Goal: Feedback & Contribution: Contribute content

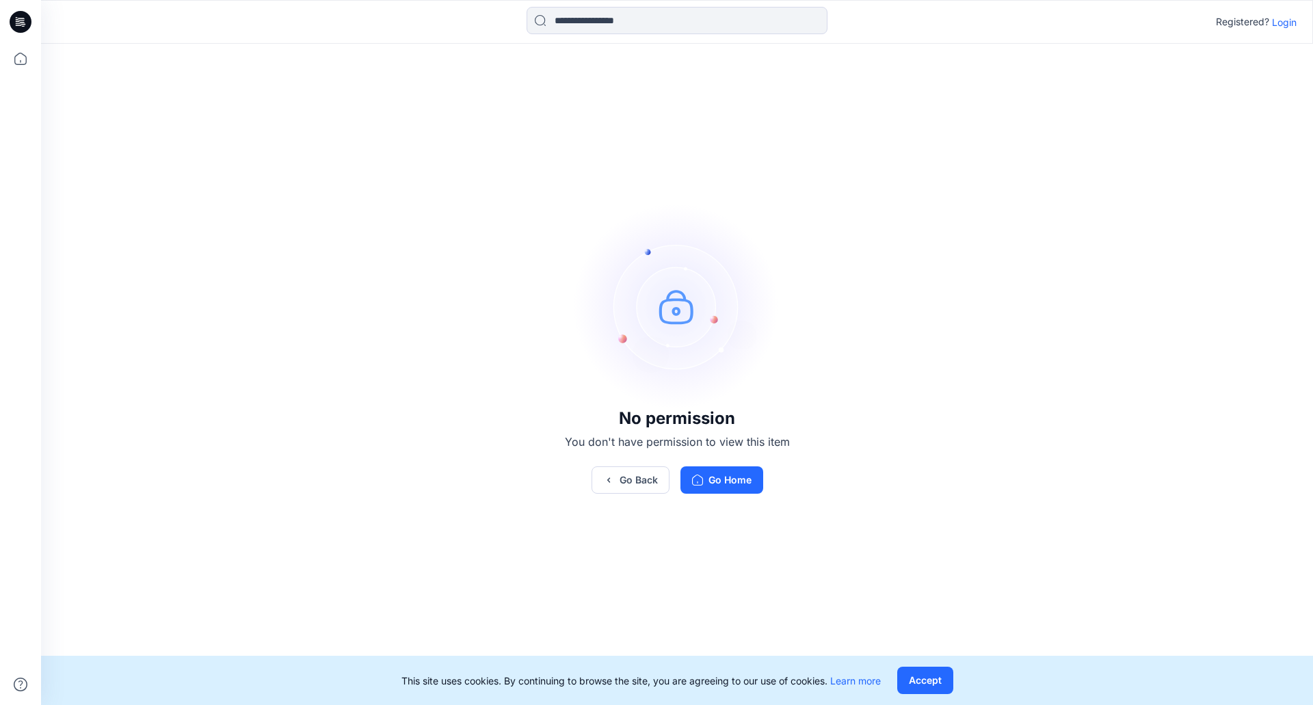
click at [1281, 27] on p "Login" at bounding box center [1284, 22] width 25 height 14
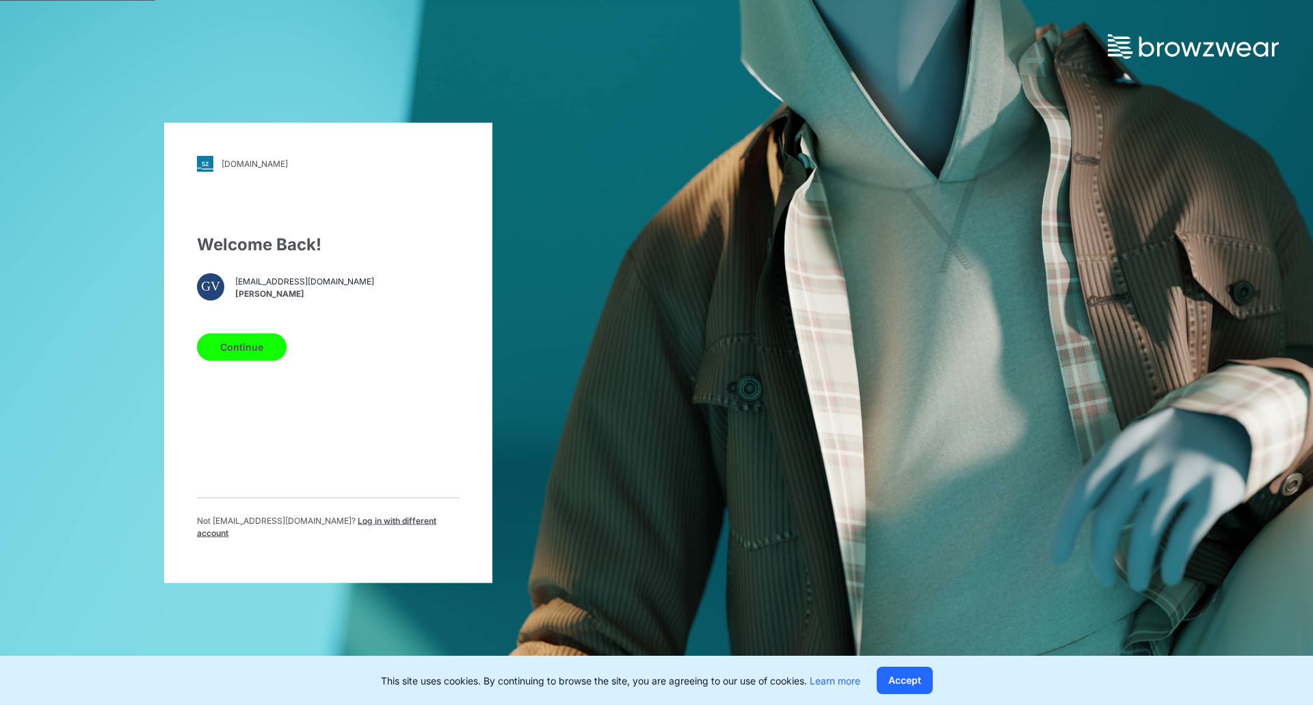
click at [244, 353] on button "Continue" at bounding box center [242, 346] width 90 height 27
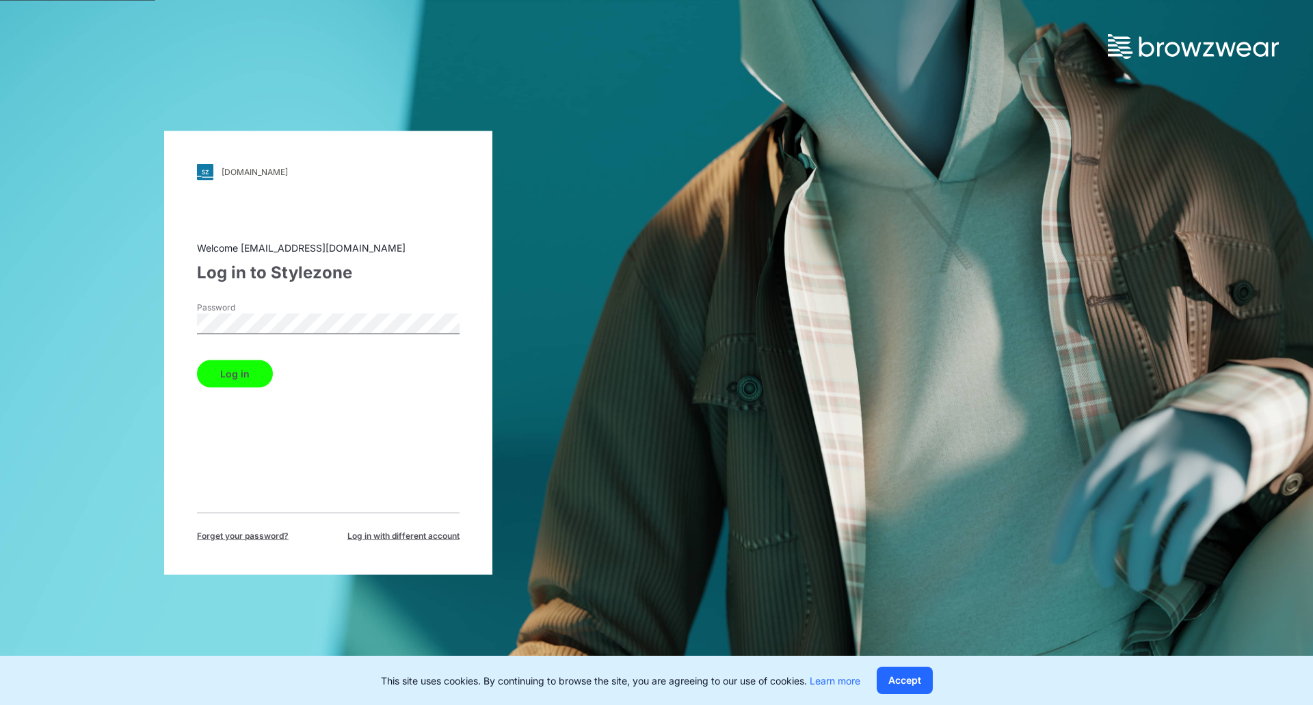
click at [192, 332] on div "pic.stylezone.com Loading... Welcome gvoulgaris@swimusa.com Log in to Stylezone…" at bounding box center [328, 353] width 328 height 444
click at [218, 375] on button "Log in" at bounding box center [235, 373] width 76 height 27
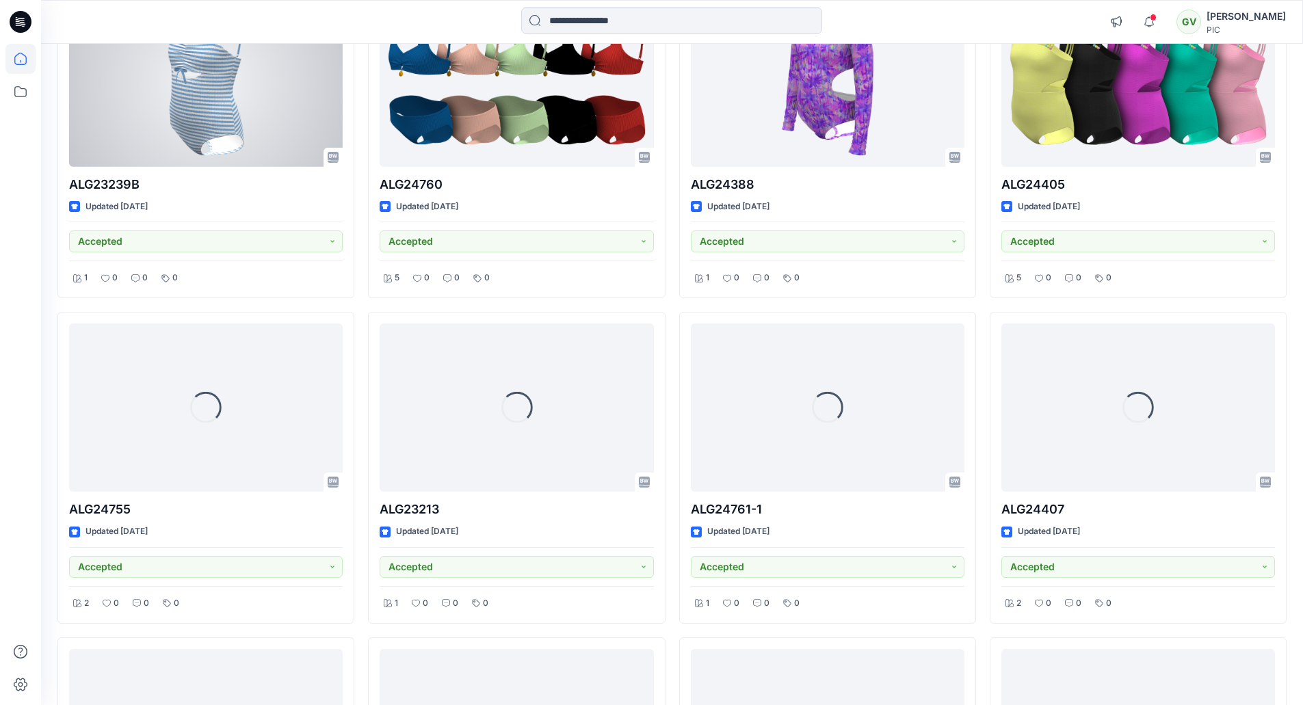
scroll to position [857, 0]
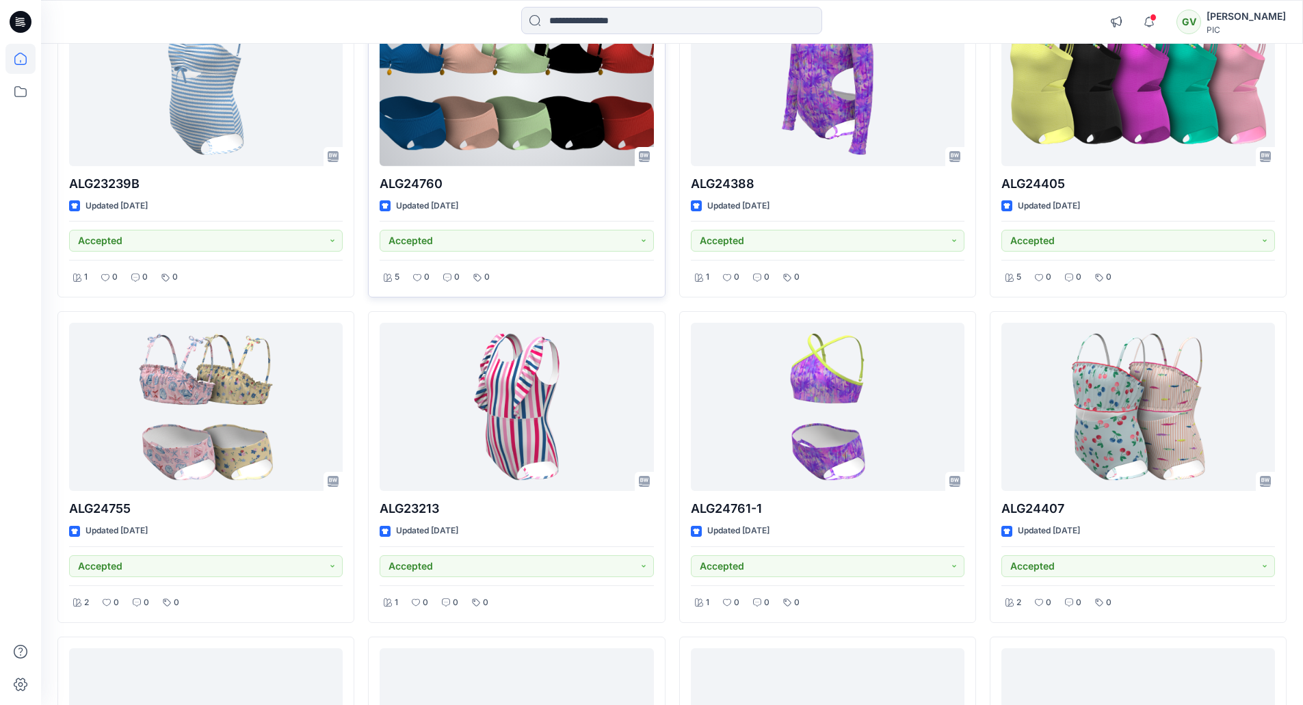
click at [478, 85] on div at bounding box center [517, 81] width 274 height 169
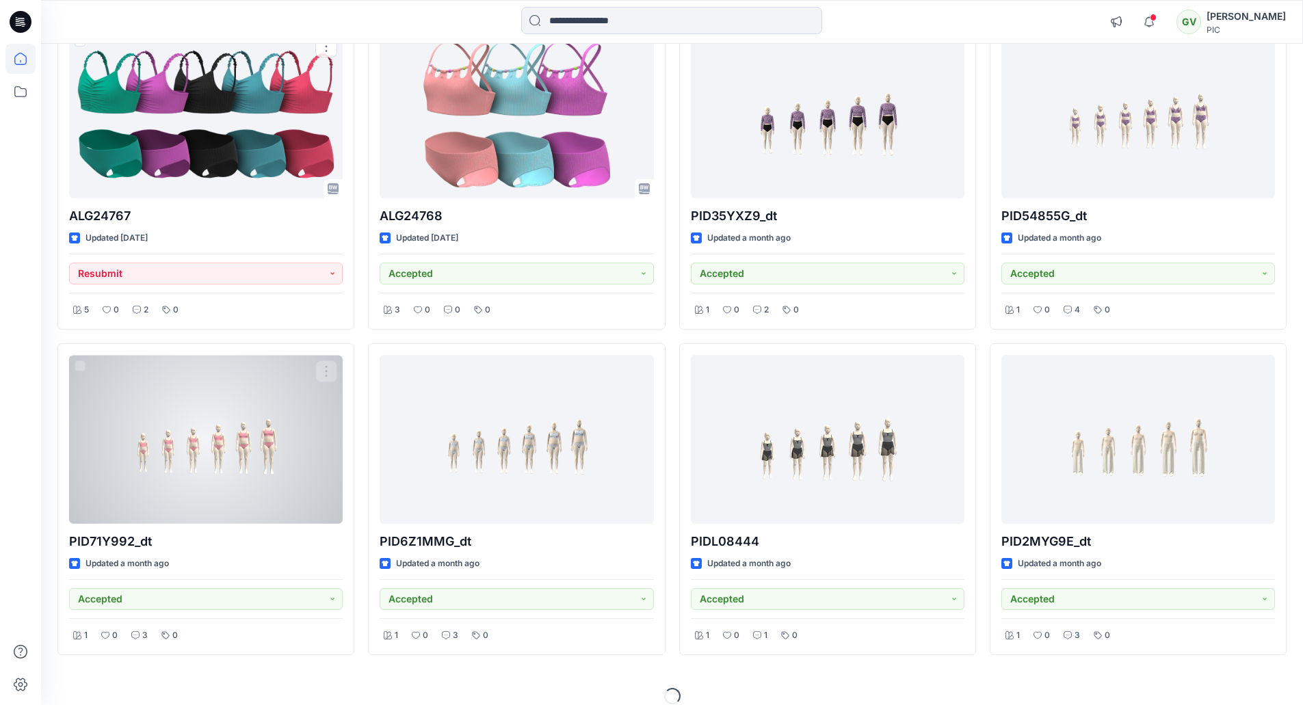
scroll to position [1491, 0]
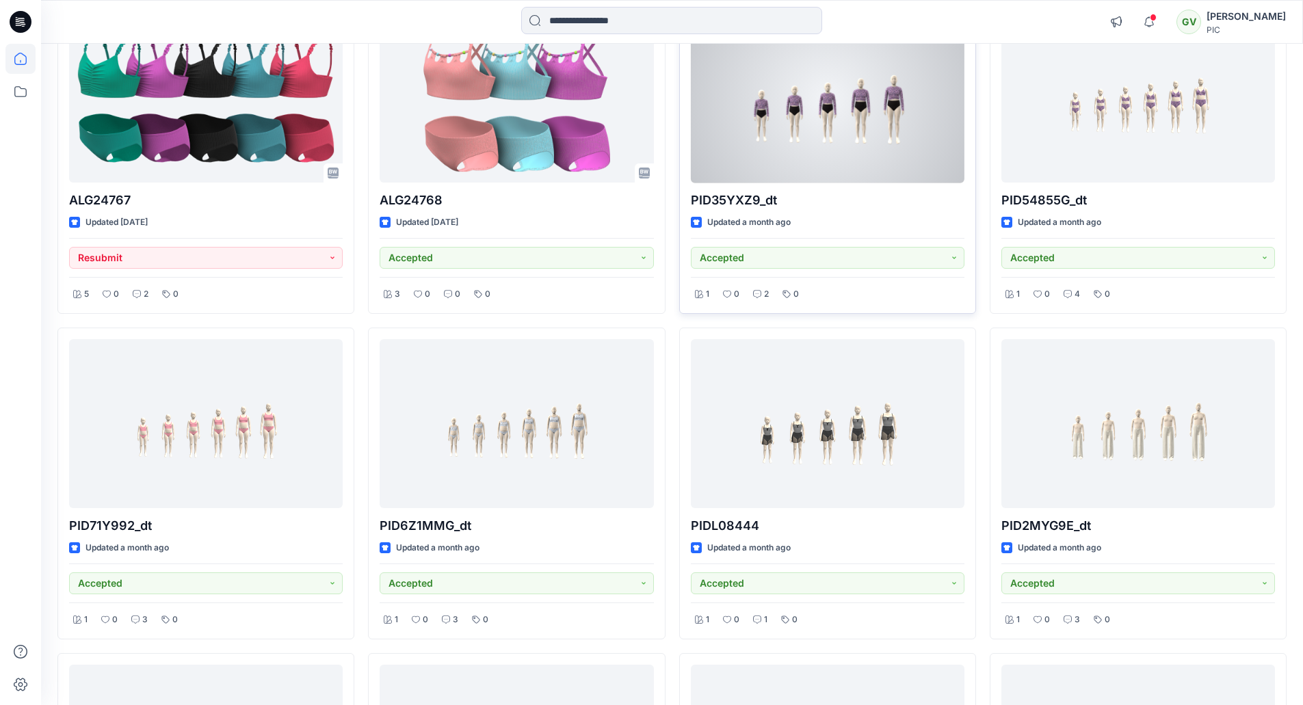
click at [858, 144] on div at bounding box center [828, 98] width 274 height 169
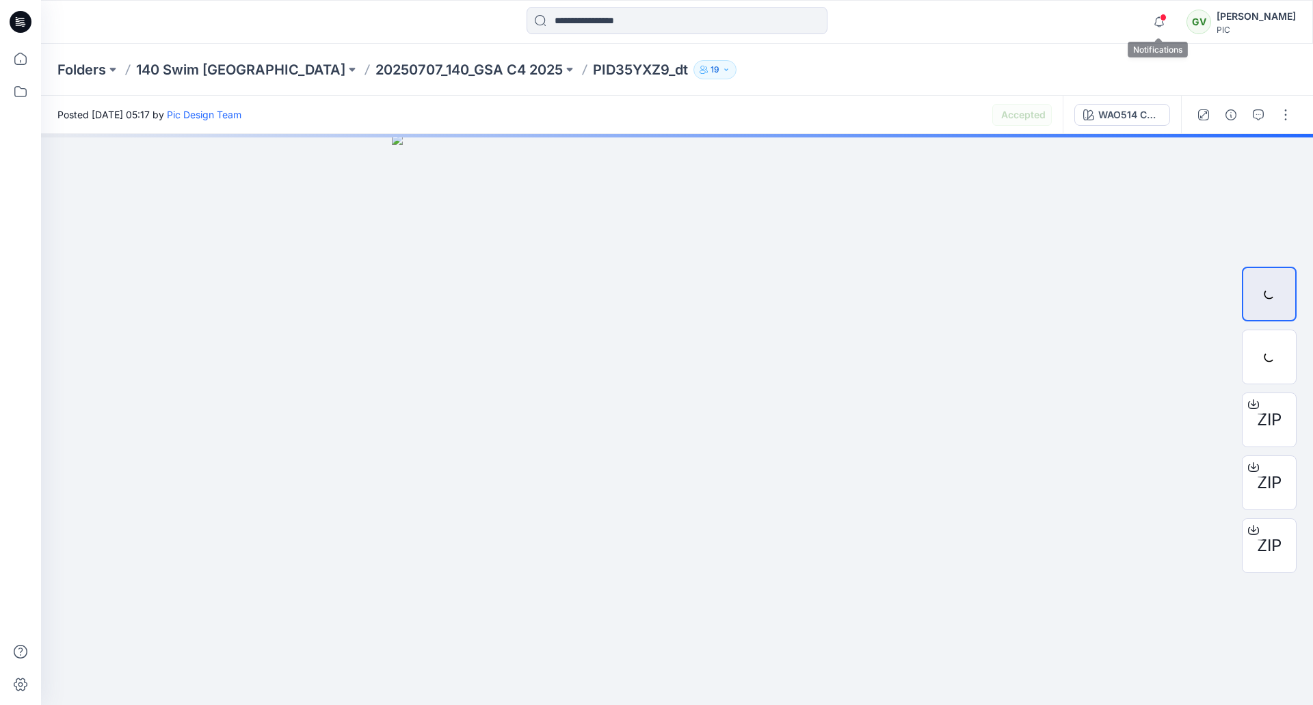
click at [1162, 18] on span at bounding box center [1163, 18] width 7 height 8
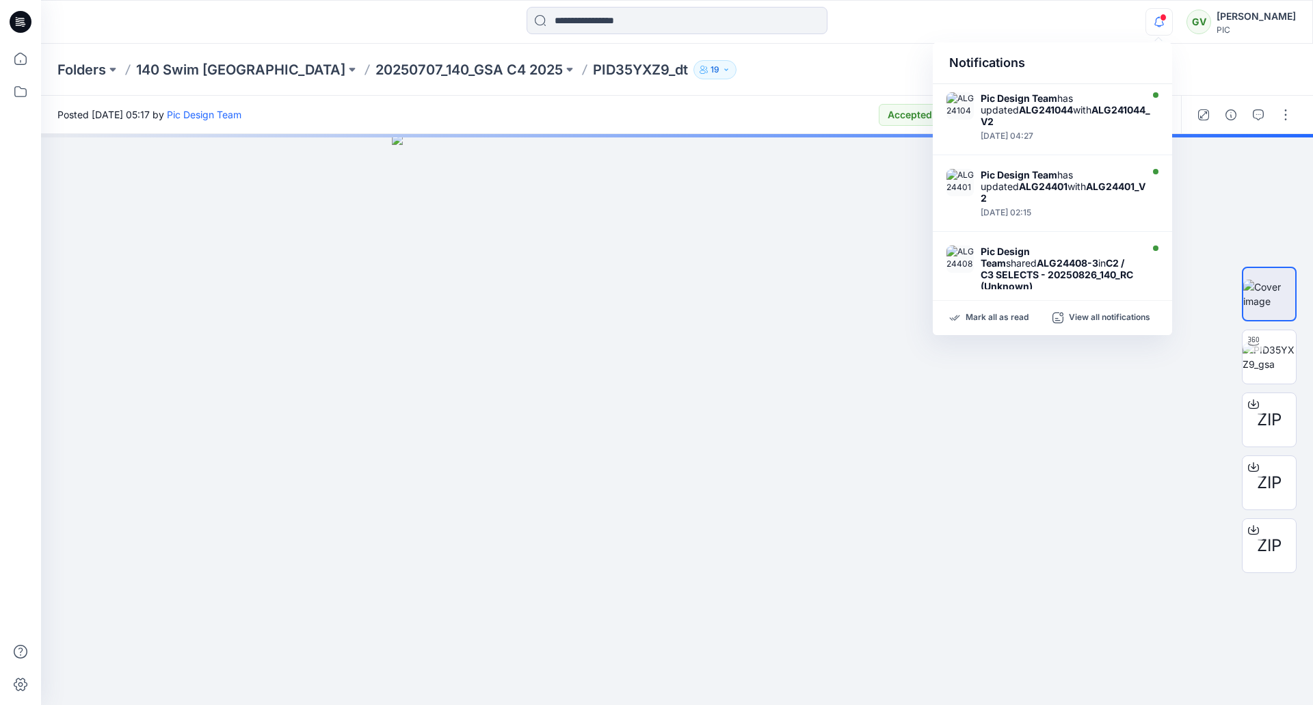
click at [1162, 18] on span at bounding box center [1163, 18] width 7 height 8
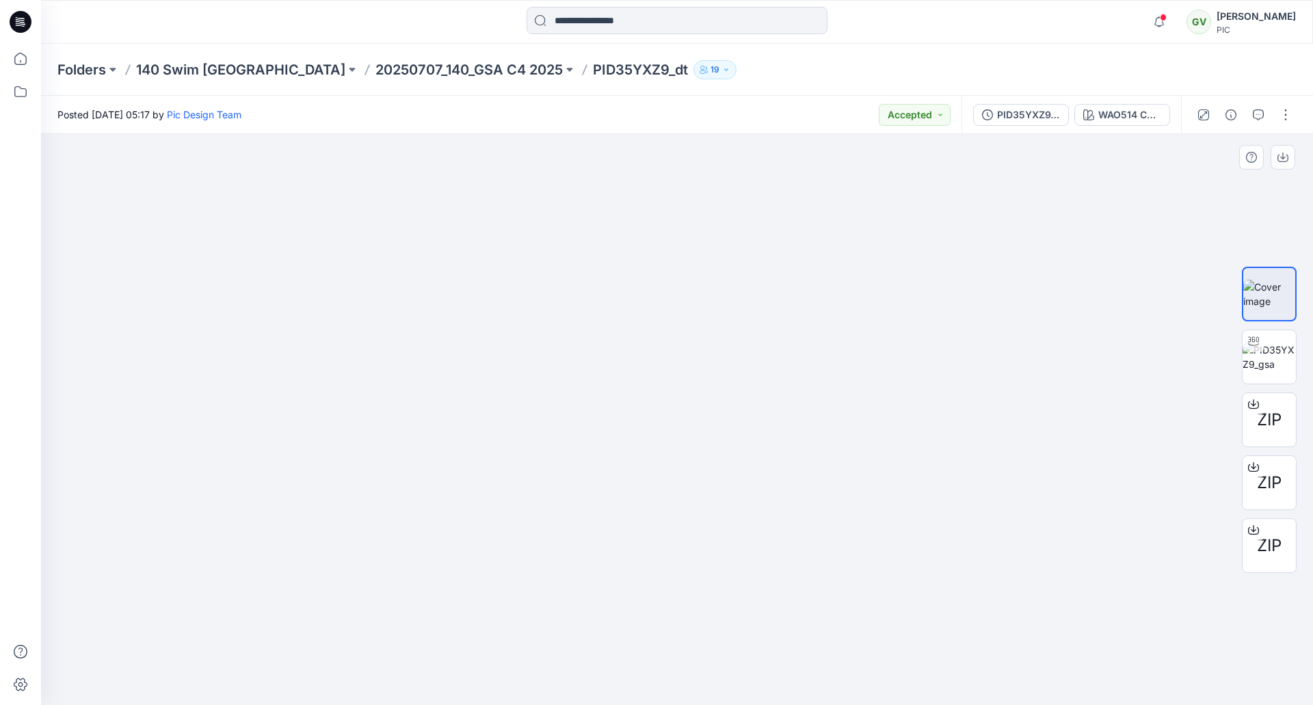
drag, startPoint x: 540, startPoint y: 466, endPoint x: 519, endPoint y: 404, distance: 66.0
click at [1260, 343] on div at bounding box center [1254, 341] width 22 height 22
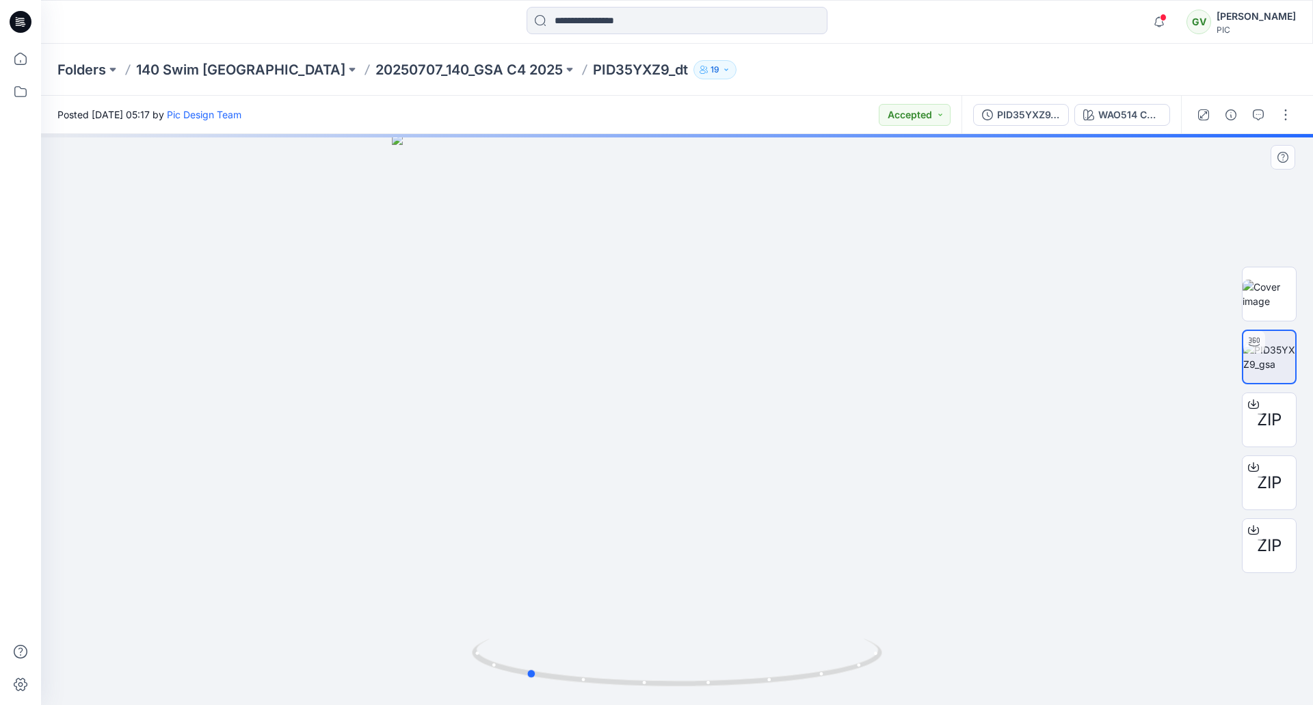
drag, startPoint x: 748, startPoint y: 430, endPoint x: 595, endPoint y: 421, distance: 153.5
click at [595, 421] on div at bounding box center [677, 419] width 1272 height 571
drag, startPoint x: 734, startPoint y: 453, endPoint x: 724, endPoint y: 447, distance: 12.0
click at [724, 447] on div at bounding box center [677, 419] width 1272 height 571
drag, startPoint x: 726, startPoint y: 450, endPoint x: 657, endPoint y: 444, distance: 69.4
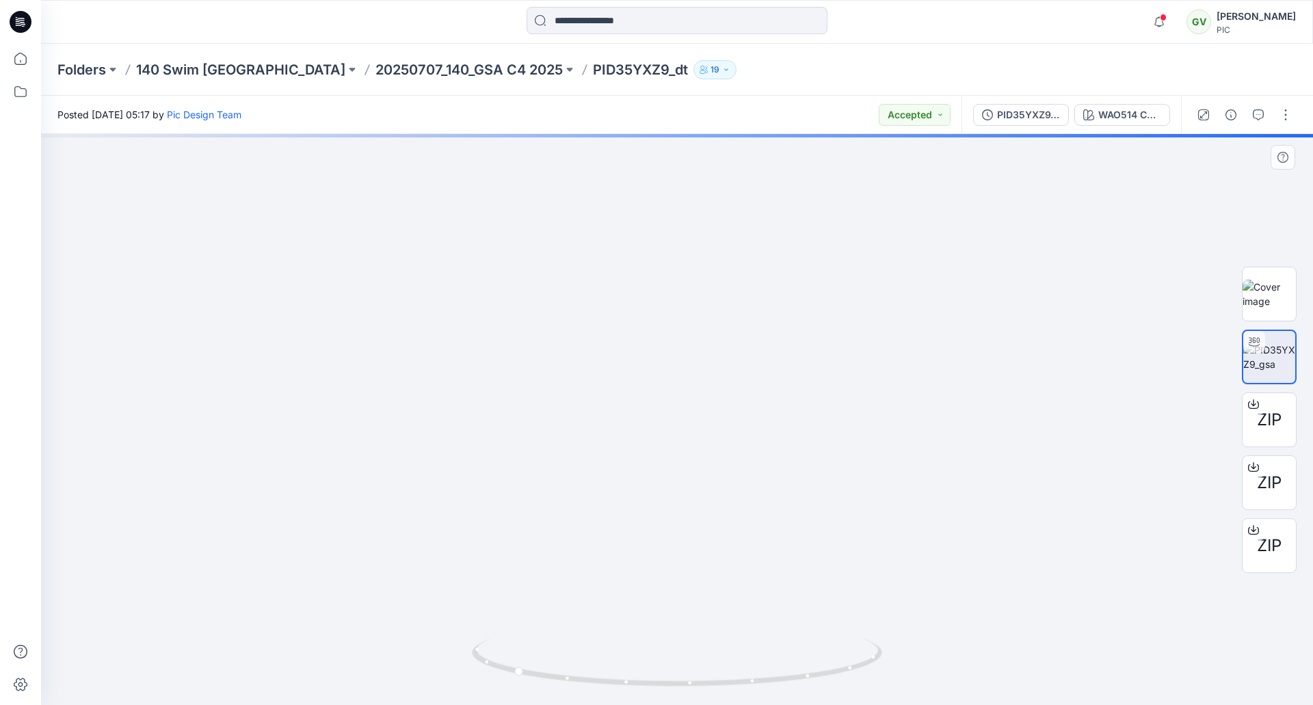
click at [657, 444] on img at bounding box center [677, 280] width 1118 height 850
drag, startPoint x: 694, startPoint y: 452, endPoint x: 890, endPoint y: 442, distance: 195.9
click at [890, 442] on div at bounding box center [677, 419] width 1272 height 571
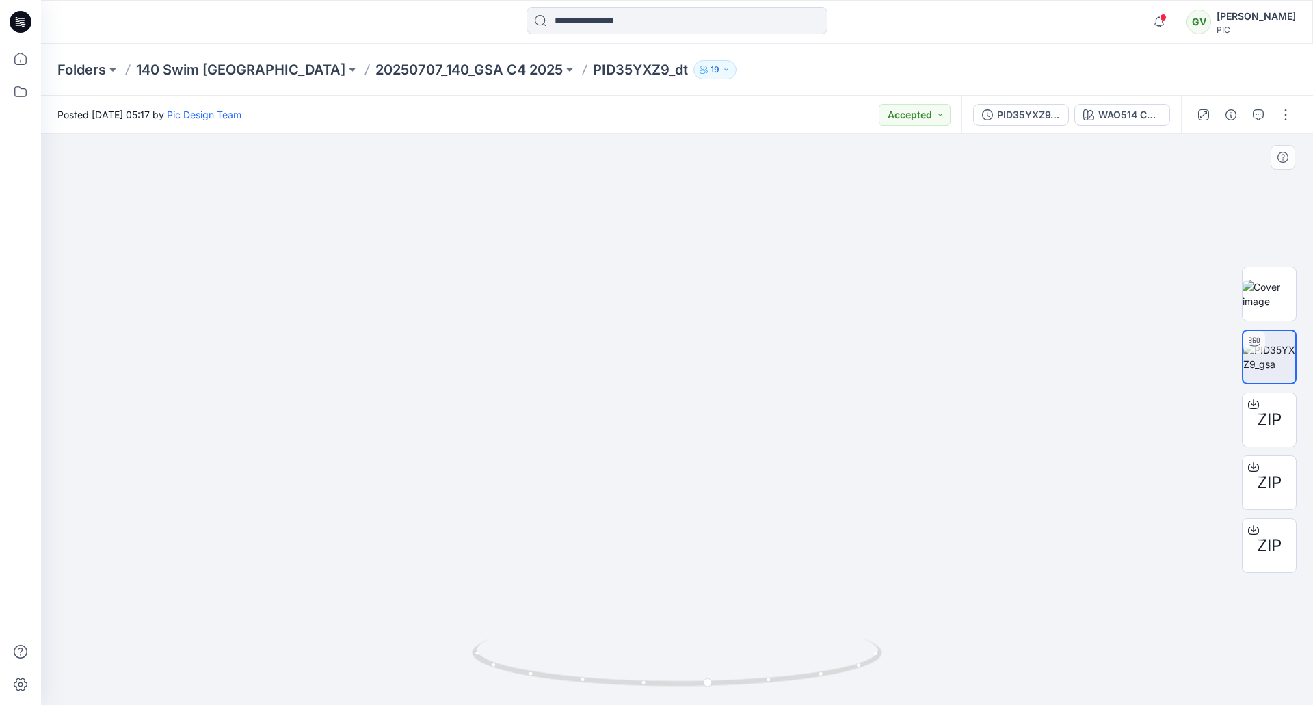
drag, startPoint x: 677, startPoint y: 458, endPoint x: 677, endPoint y: 419, distance: 39.7
click at [677, 419] on img at bounding box center [676, 306] width 935 height 797
drag, startPoint x: 417, startPoint y: 446, endPoint x: 548, endPoint y: 451, distance: 130.7
click at [548, 451] on img at bounding box center [676, 309] width 935 height 792
drag, startPoint x: 653, startPoint y: 466, endPoint x: 765, endPoint y: 459, distance: 111.7
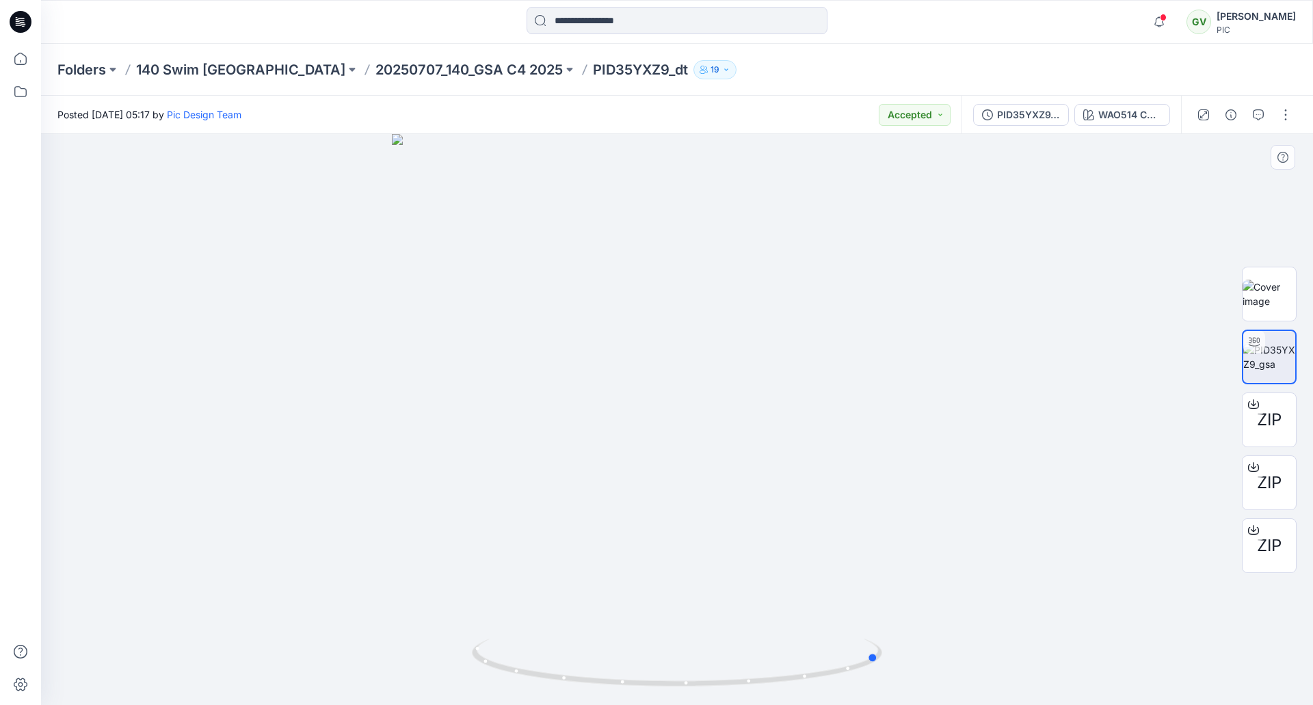
click at [762, 459] on div at bounding box center [677, 419] width 1272 height 571
drag, startPoint x: 769, startPoint y: 459, endPoint x: 634, endPoint y: 462, distance: 134.8
click at [634, 462] on div at bounding box center [677, 419] width 1272 height 571
click at [1268, 296] on img at bounding box center [1269, 294] width 53 height 29
click at [1267, 361] on img at bounding box center [1269, 357] width 53 height 29
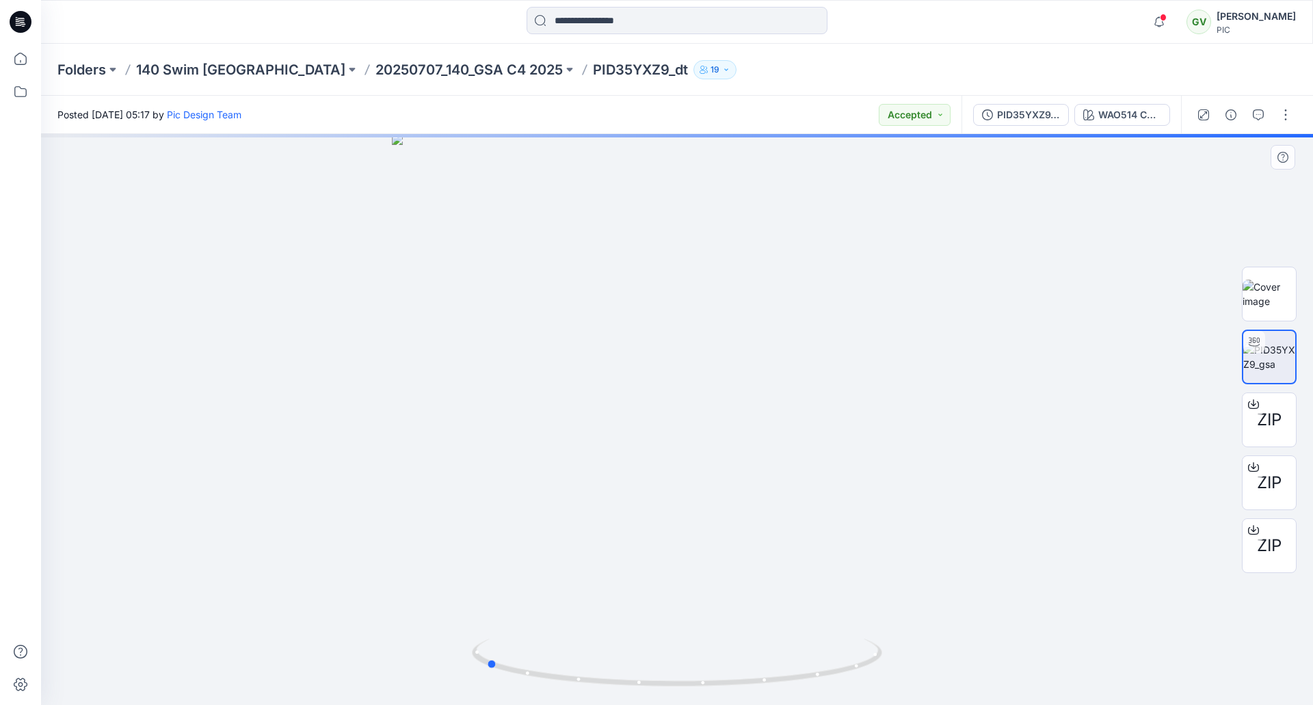
drag, startPoint x: 697, startPoint y: 468, endPoint x: 506, endPoint y: 464, distance: 191.6
click at [506, 464] on div at bounding box center [677, 419] width 1272 height 571
drag, startPoint x: 656, startPoint y: 458, endPoint x: 872, endPoint y: 455, distance: 215.5
click at [872, 455] on div at bounding box center [677, 419] width 1272 height 571
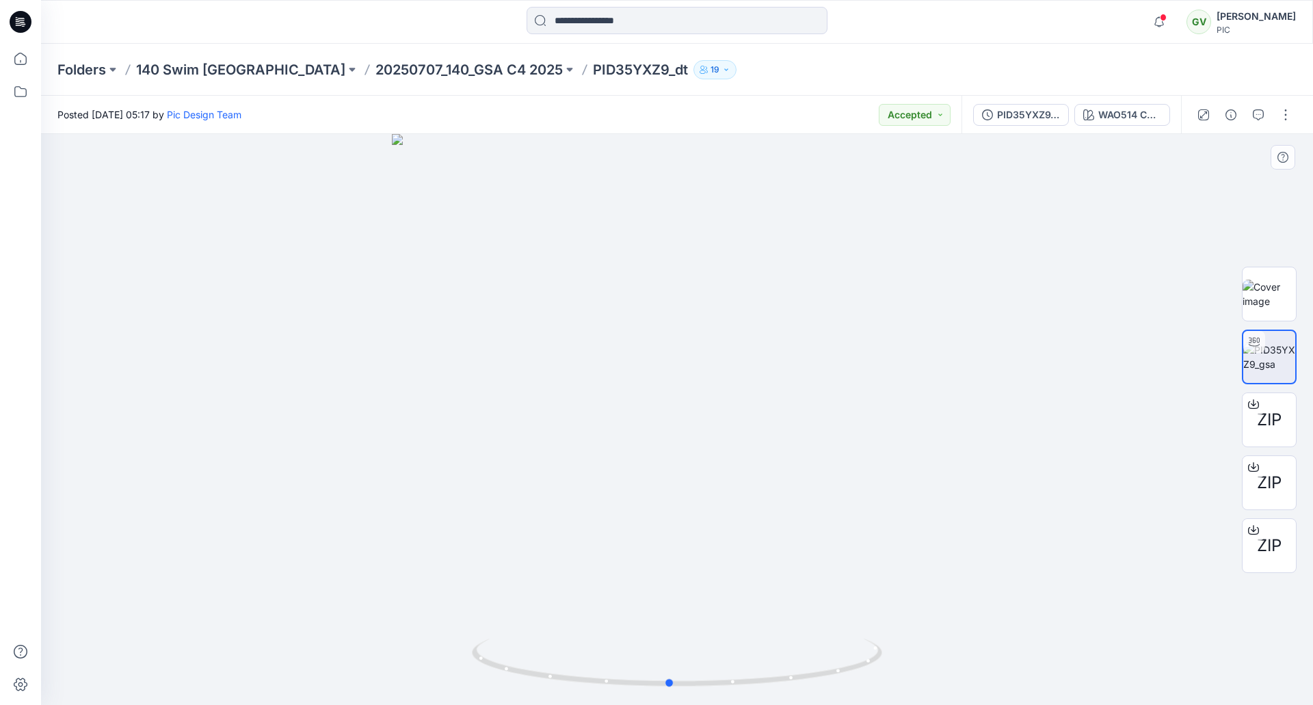
drag, startPoint x: 699, startPoint y: 480, endPoint x: 668, endPoint y: 480, distance: 30.8
click at [668, 480] on div at bounding box center [677, 419] width 1272 height 571
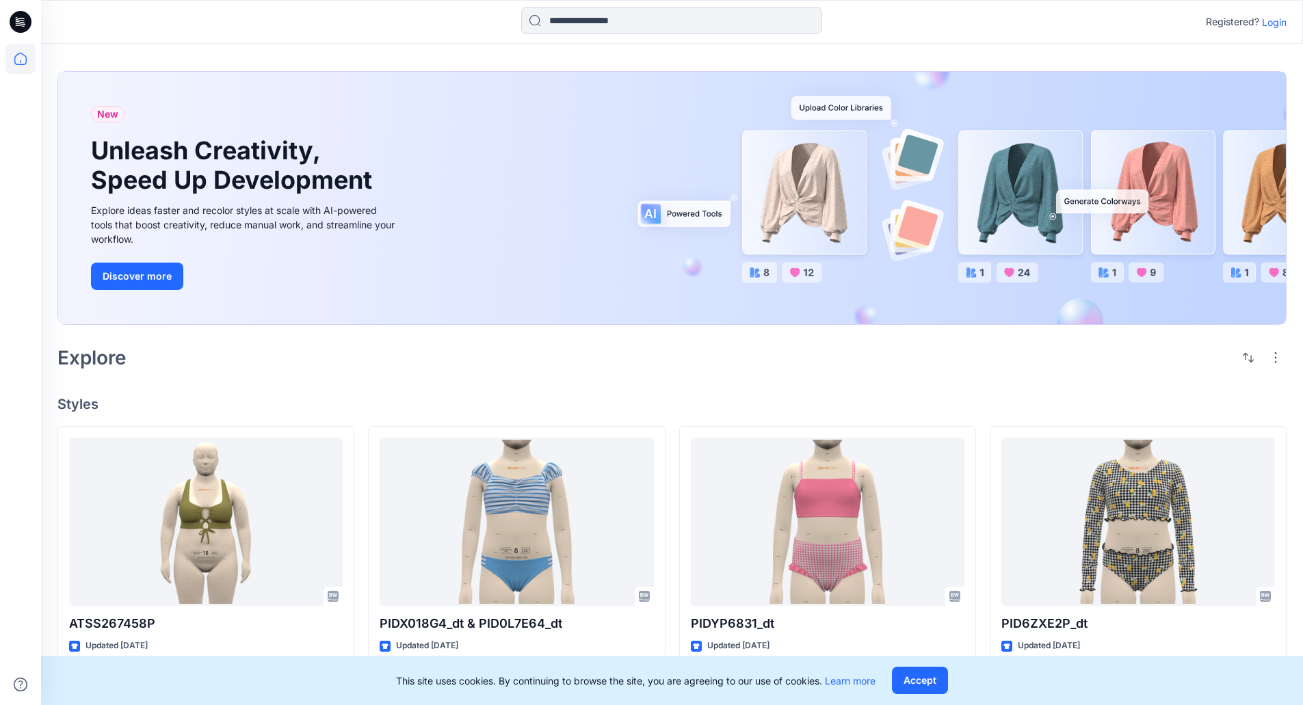
click at [1261, 23] on div "Registered? Login" at bounding box center [1246, 22] width 81 height 16
click at [1279, 23] on p "Login" at bounding box center [1274, 22] width 25 height 14
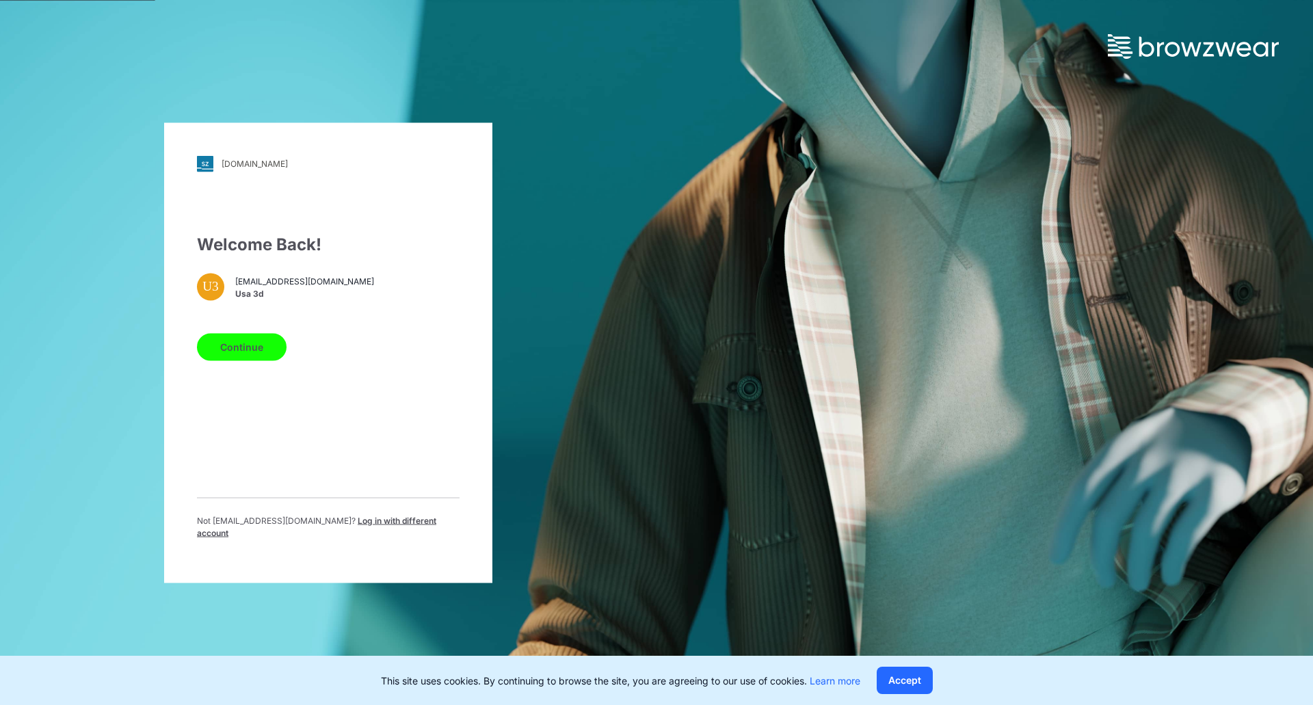
click at [235, 345] on button "Continue" at bounding box center [242, 346] width 90 height 27
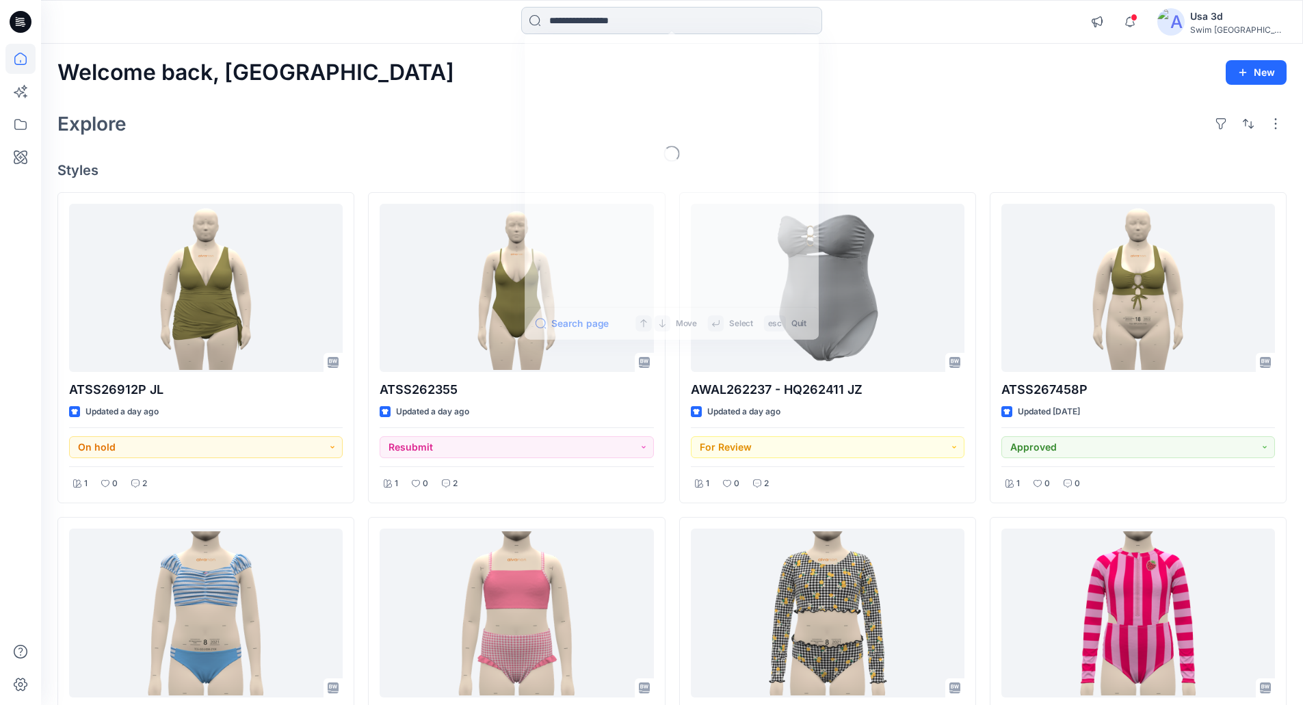
click at [609, 21] on input at bounding box center [671, 20] width 301 height 27
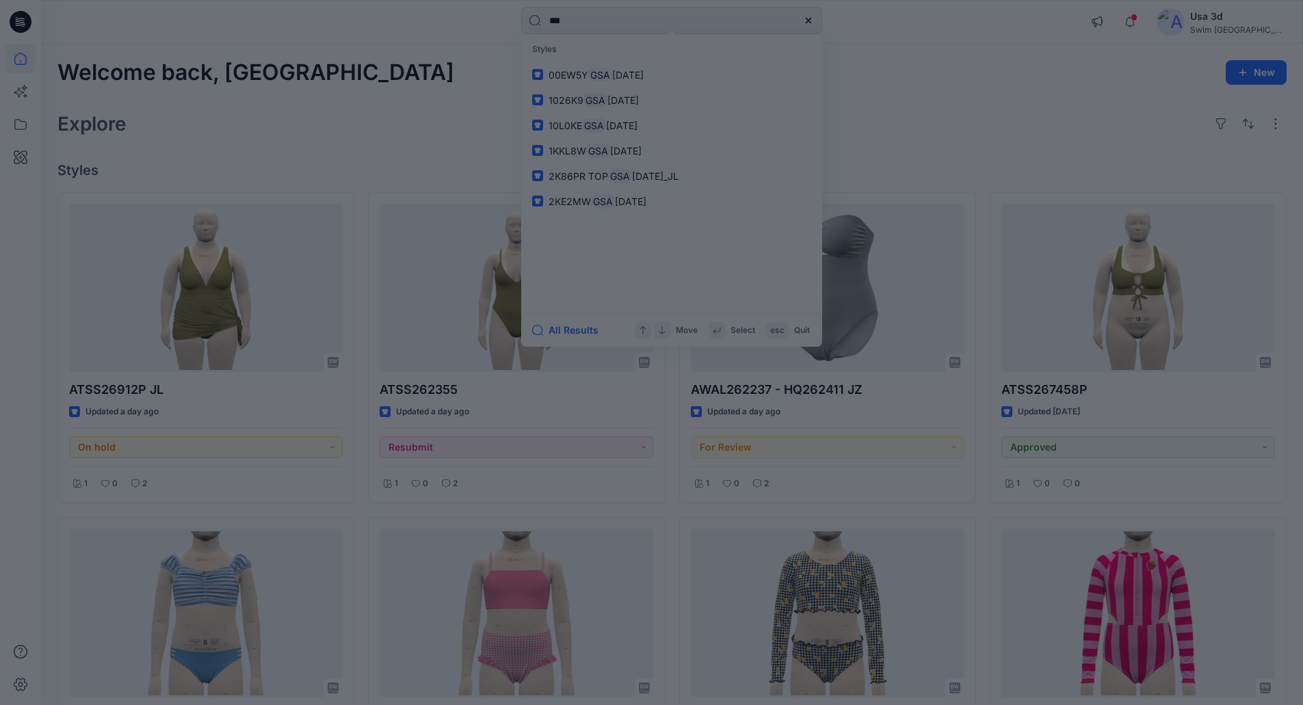
type input "***"
click at [584, 77] on div at bounding box center [651, 352] width 1303 height 705
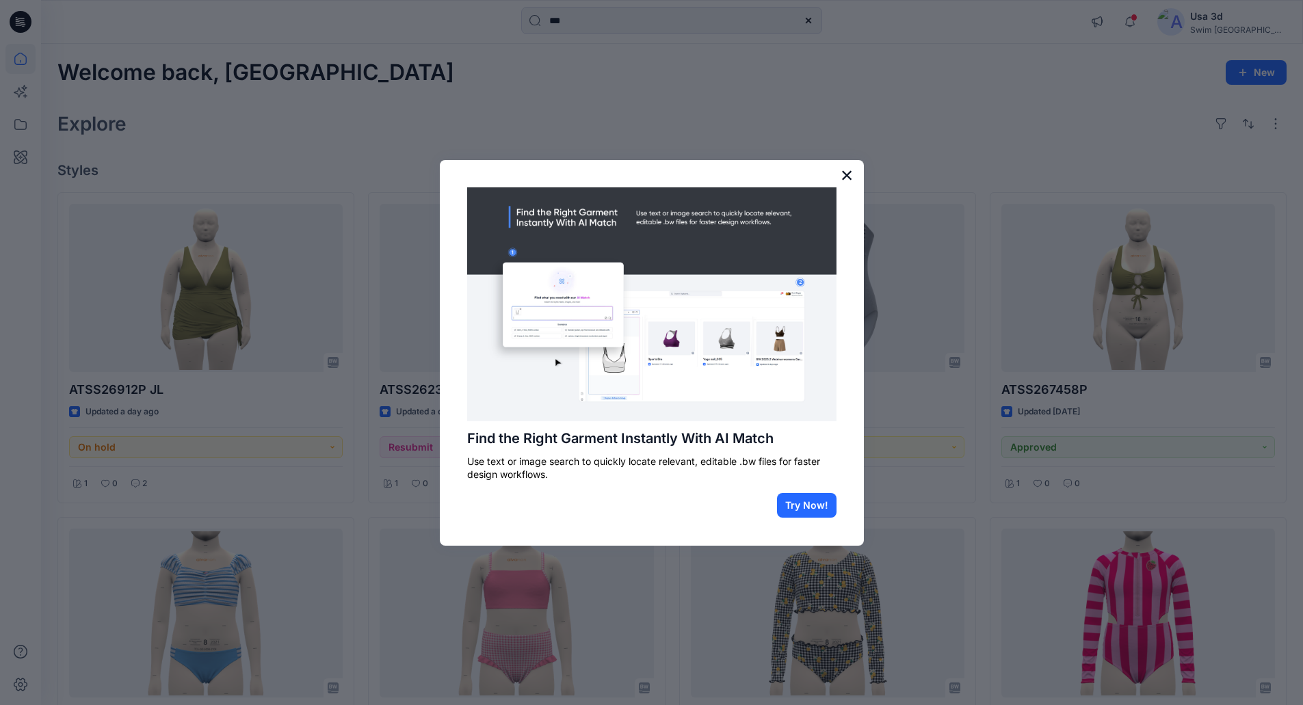
click at [848, 173] on button "×" at bounding box center [847, 175] width 13 height 22
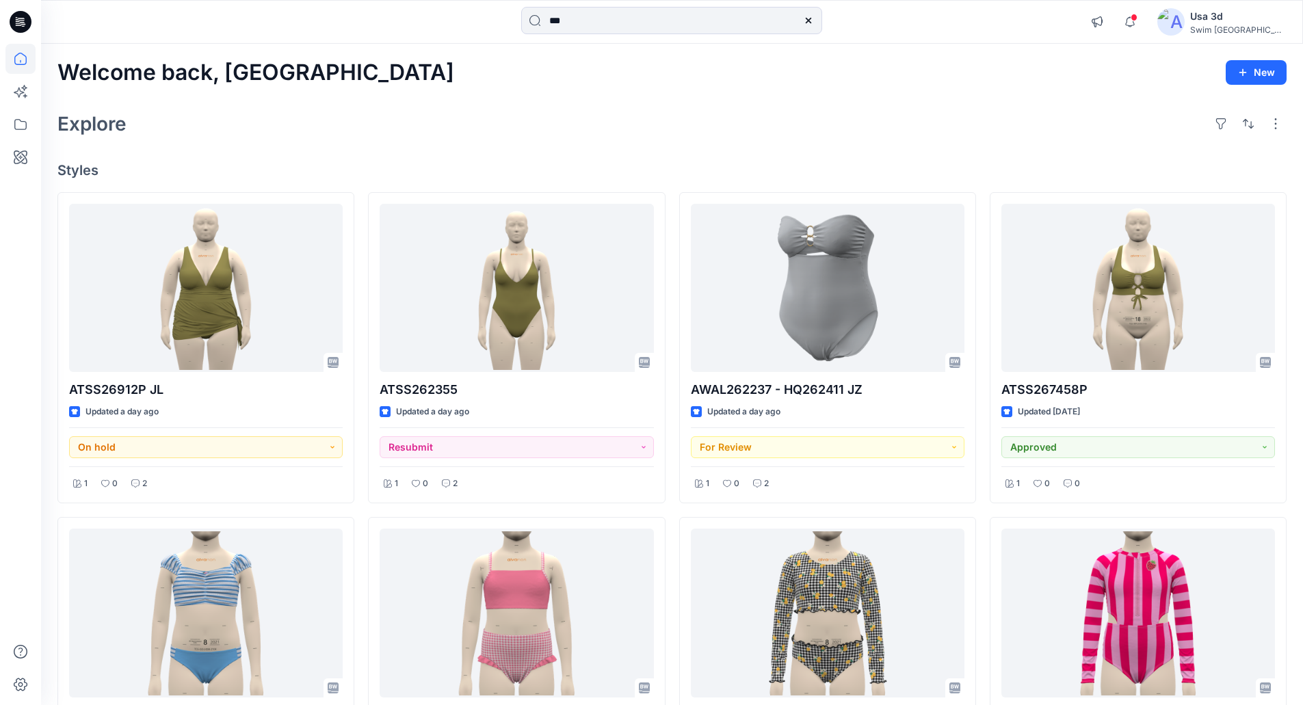
click at [610, 34] on div "***" at bounding box center [671, 22] width 301 height 30
click at [607, 19] on input "***" at bounding box center [671, 20] width 301 height 27
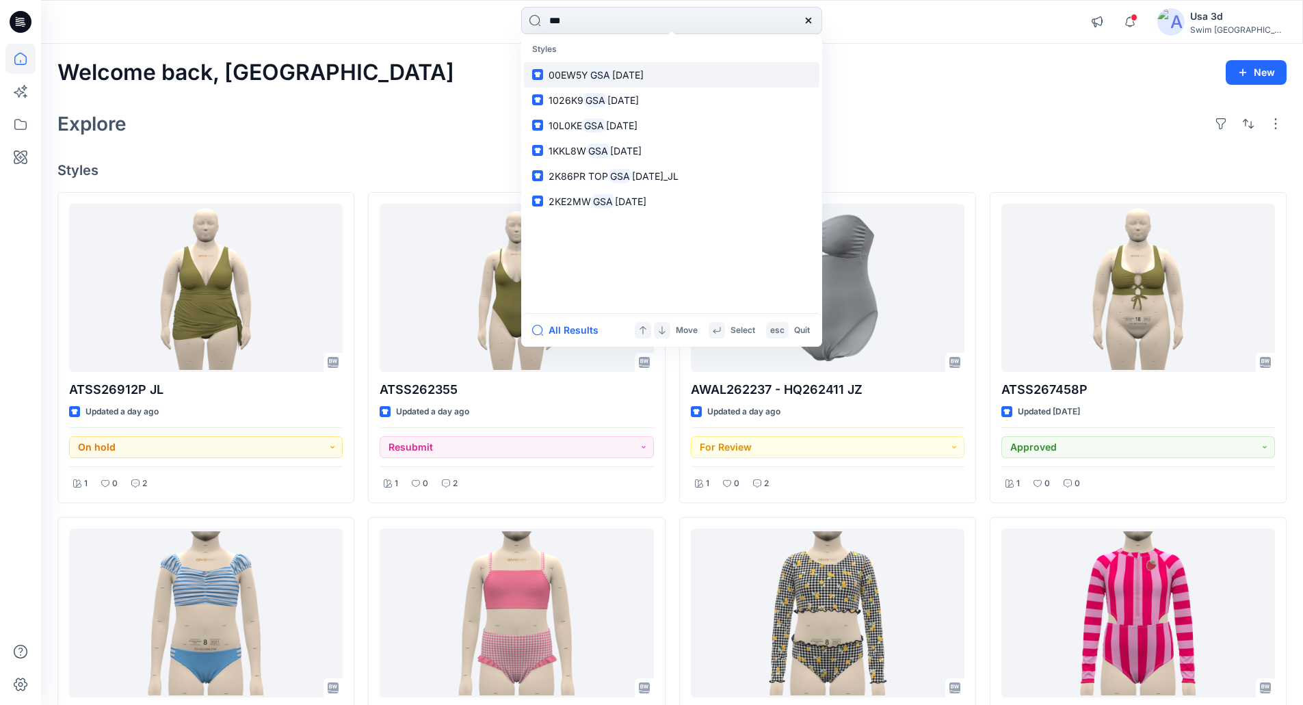
click at [587, 74] on span "00EW5Y" at bounding box center [569, 75] width 40 height 12
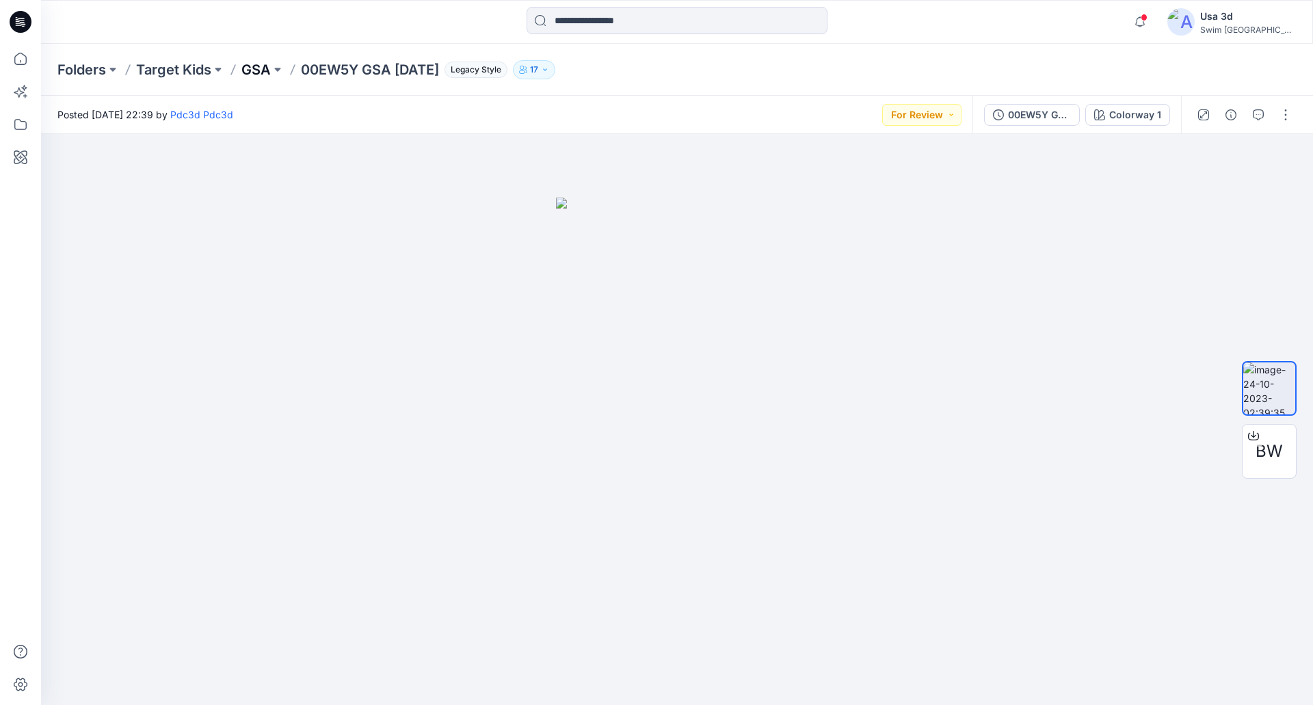
click at [259, 70] on p "GSA" at bounding box center [255, 69] width 29 height 19
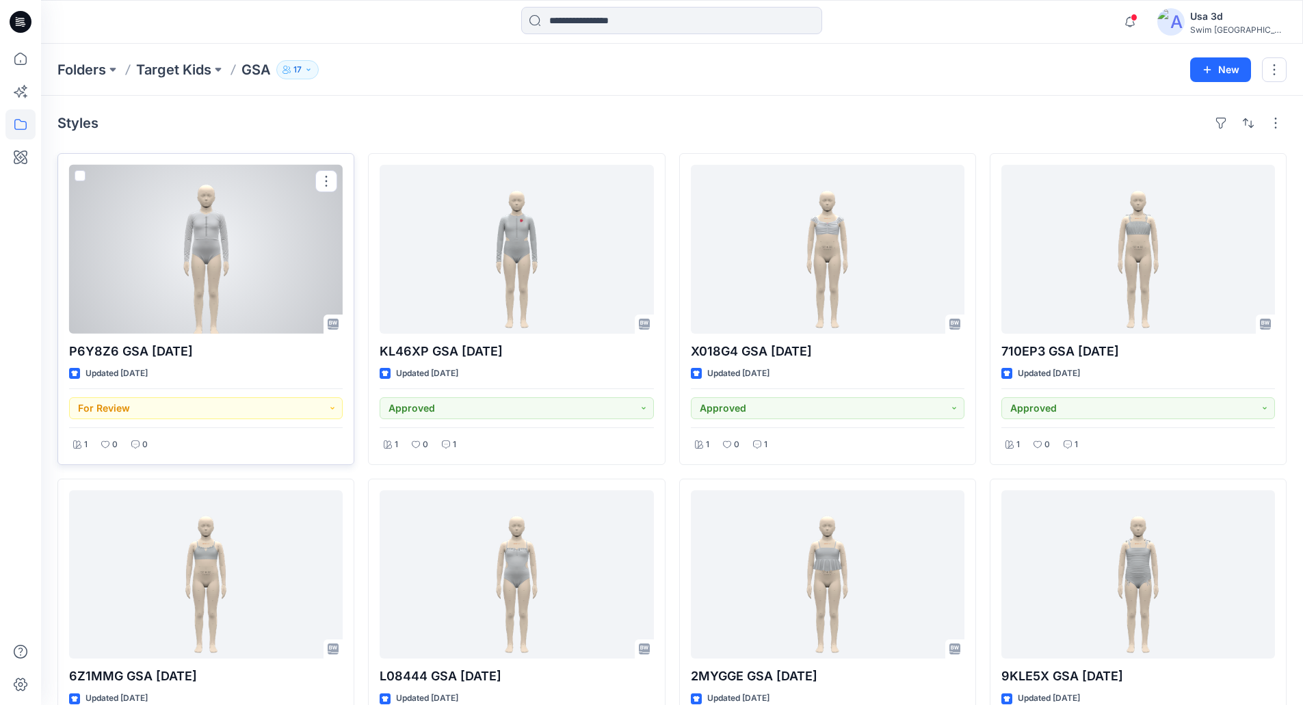
click at [239, 266] on div at bounding box center [206, 249] width 274 height 169
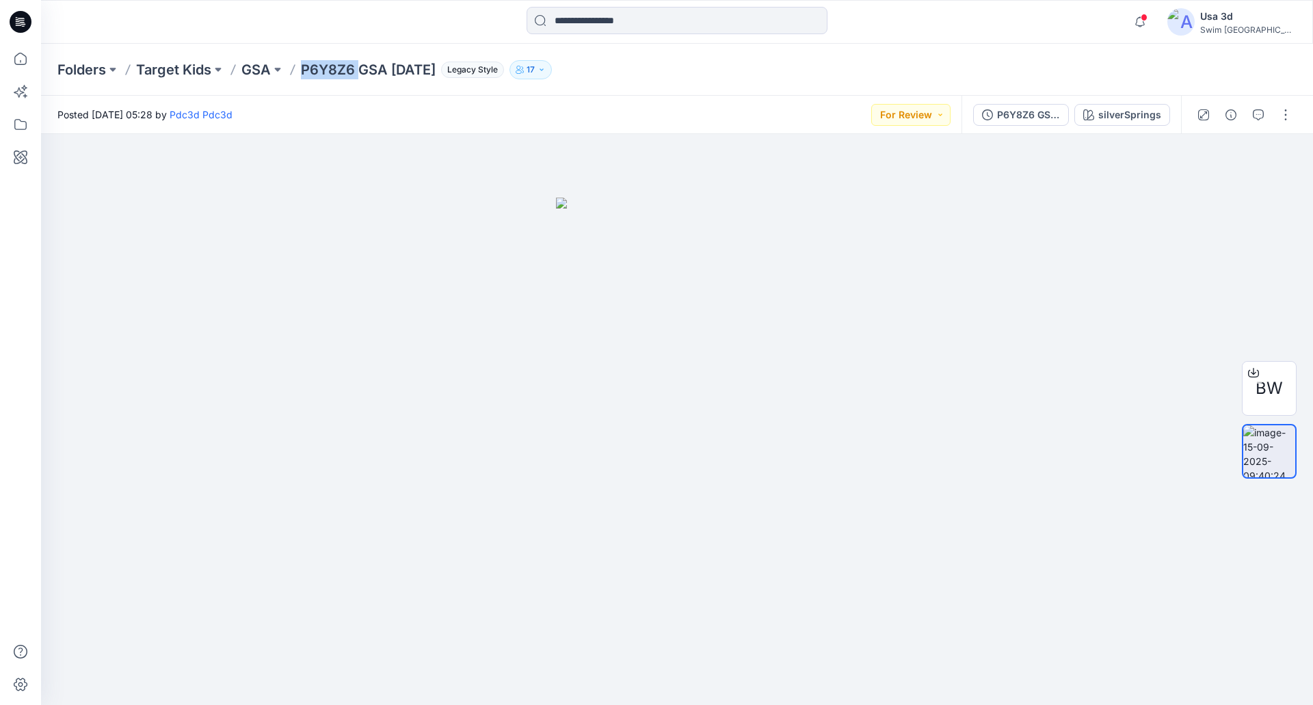
drag, startPoint x: 302, startPoint y: 73, endPoint x: 358, endPoint y: 76, distance: 56.2
click at [358, 76] on p "P6Y8Z6 GSA 2025.09.02" at bounding box center [368, 69] width 135 height 19
click at [250, 577] on div at bounding box center [677, 419] width 1272 height 571
click at [723, 103] on div "Posted Monday, September 15, 2025 05:28 by Pdc3d Pdc3d For Review" at bounding box center [501, 115] width 921 height 38
click at [234, 372] on div at bounding box center [677, 419] width 1272 height 571
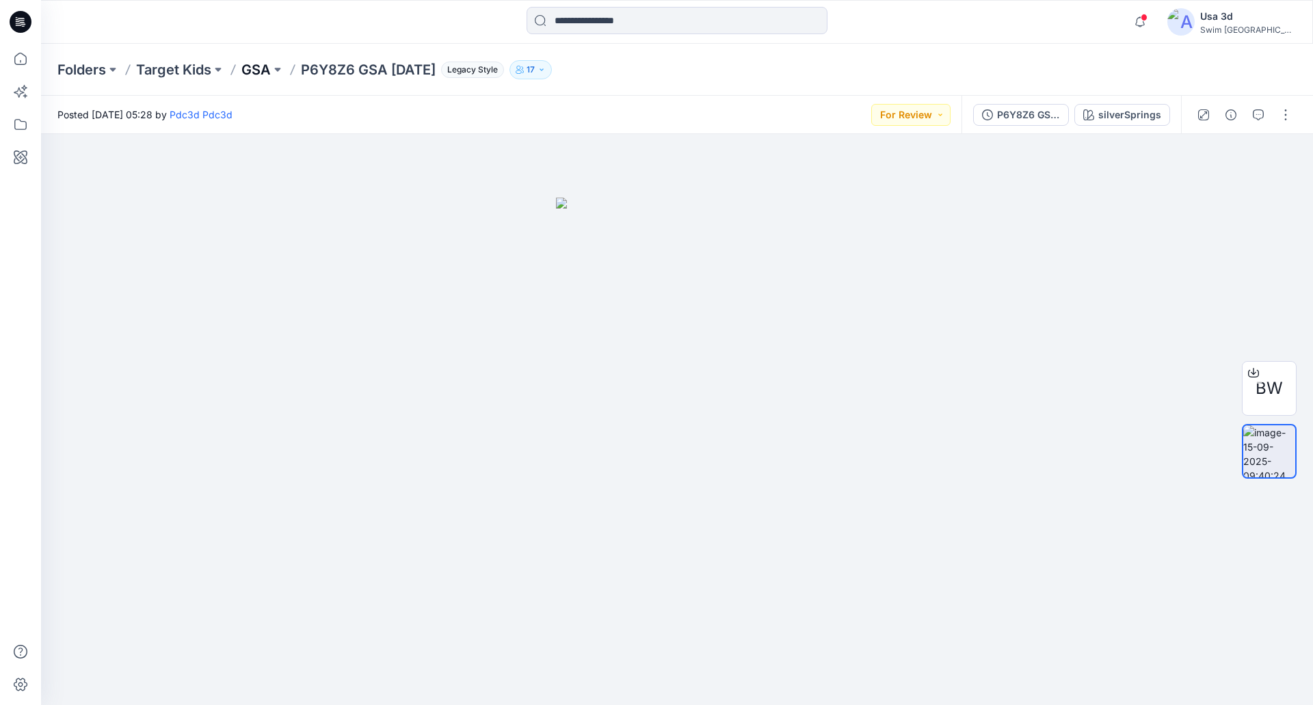
click at [267, 66] on p "GSA" at bounding box center [255, 69] width 29 height 19
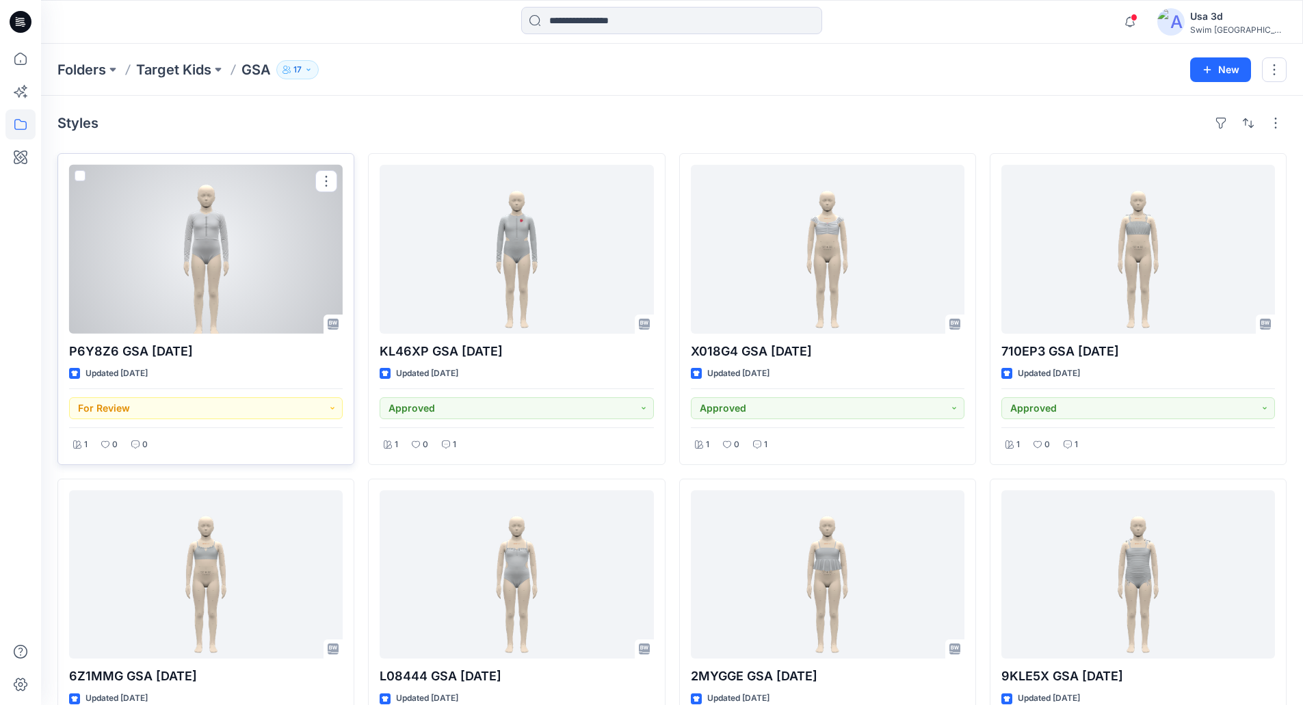
click at [213, 227] on div at bounding box center [206, 249] width 274 height 169
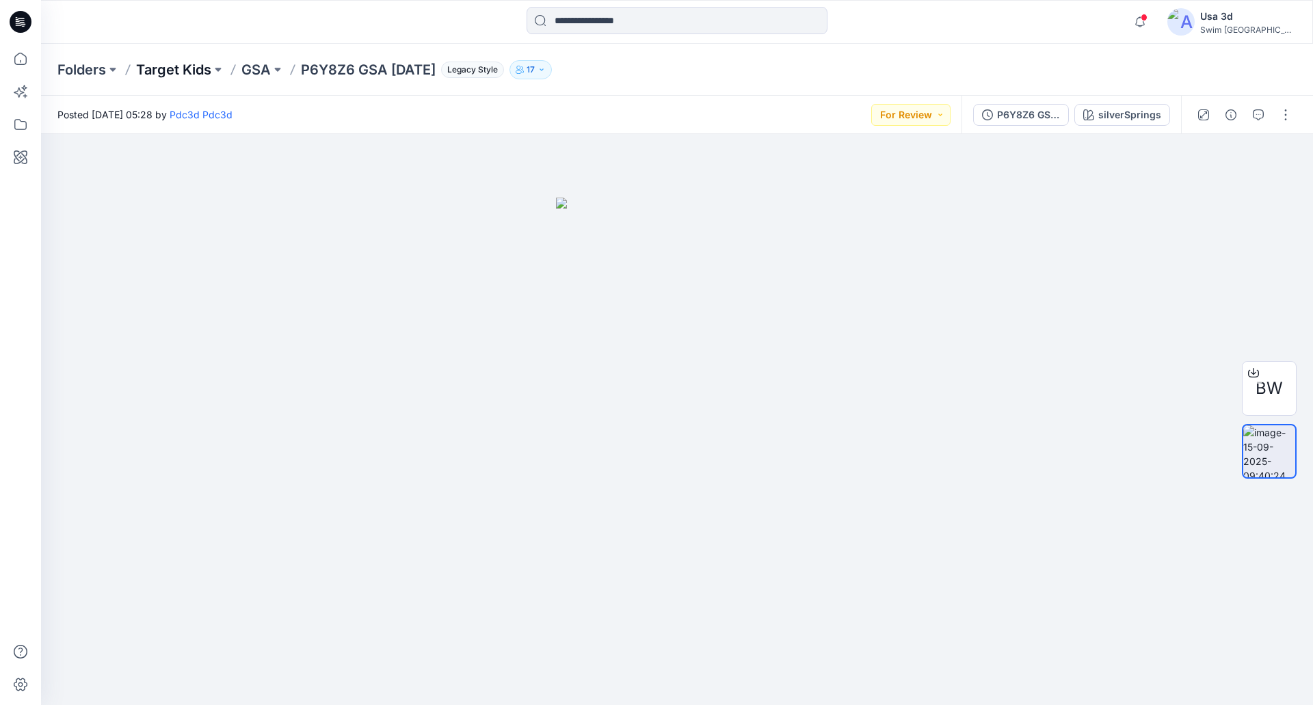
click at [202, 71] on p "Target Kids" at bounding box center [173, 69] width 75 height 19
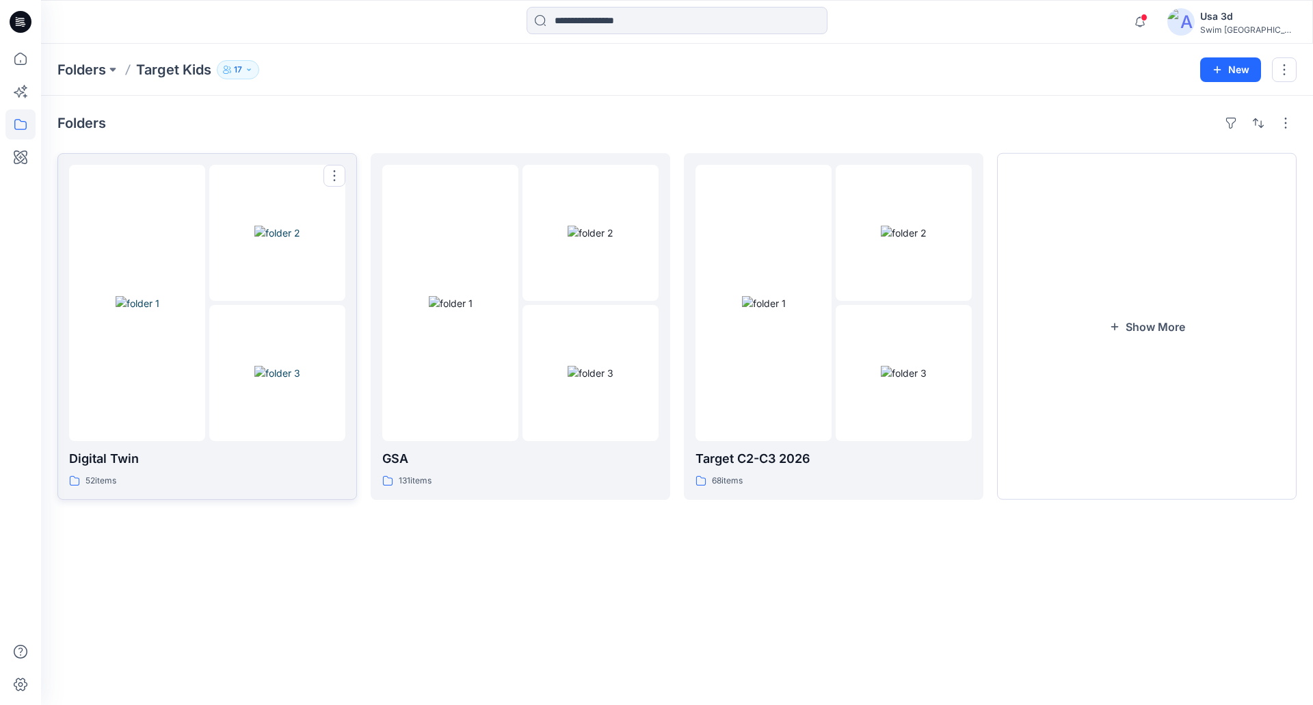
click at [280, 366] on img at bounding box center [277, 373] width 46 height 14
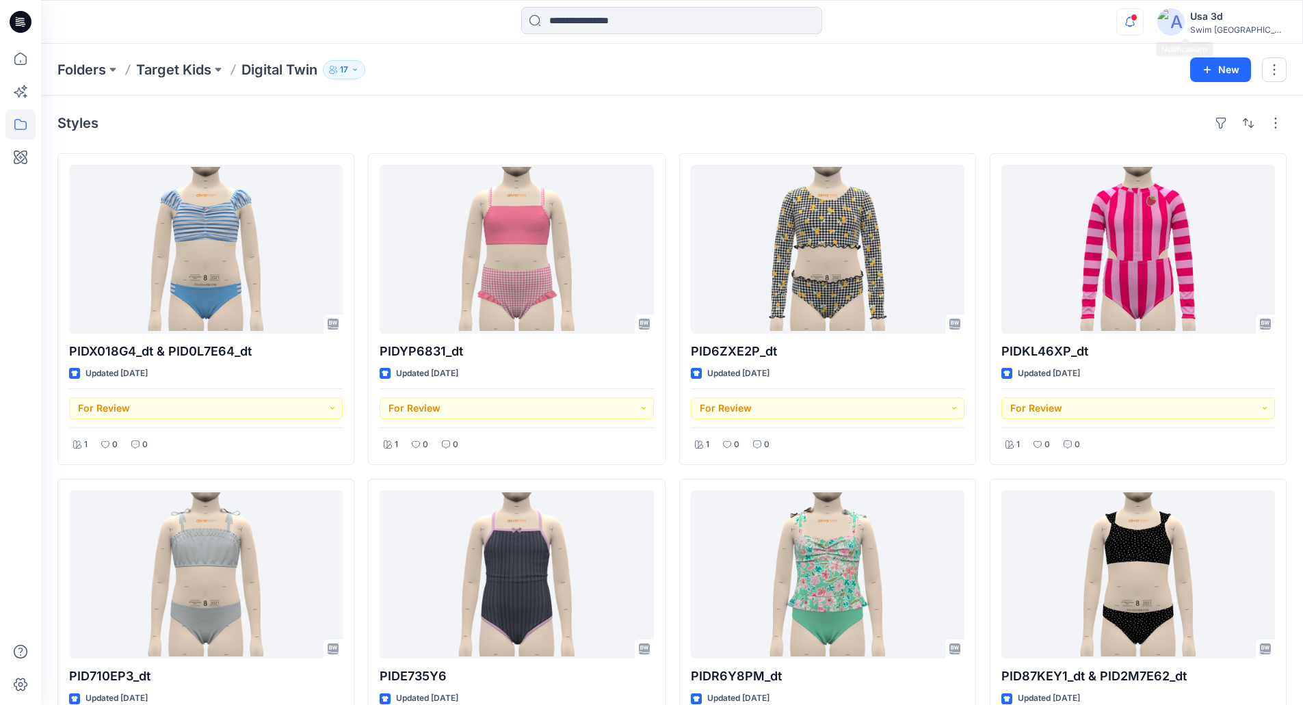
click at [1143, 15] on icon "button" at bounding box center [1130, 21] width 26 height 27
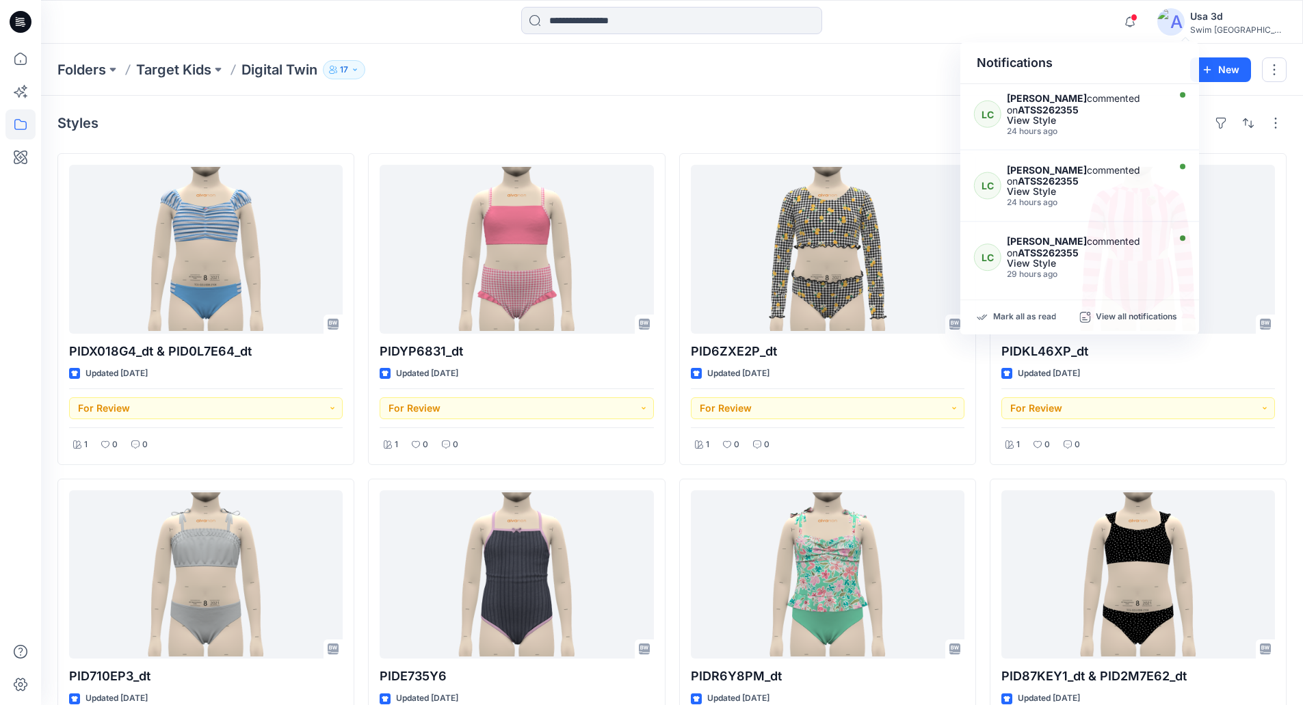
click at [18, 24] on icon at bounding box center [21, 22] width 22 height 22
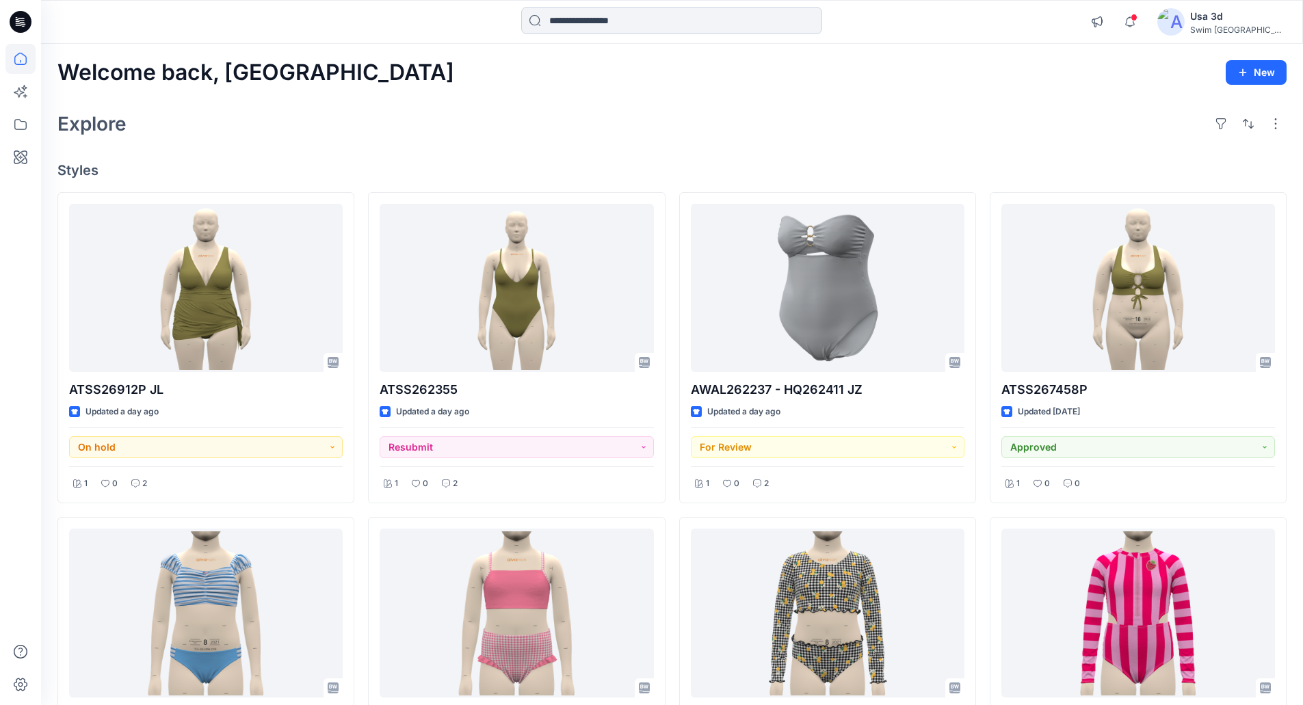
click at [605, 23] on input at bounding box center [671, 20] width 301 height 27
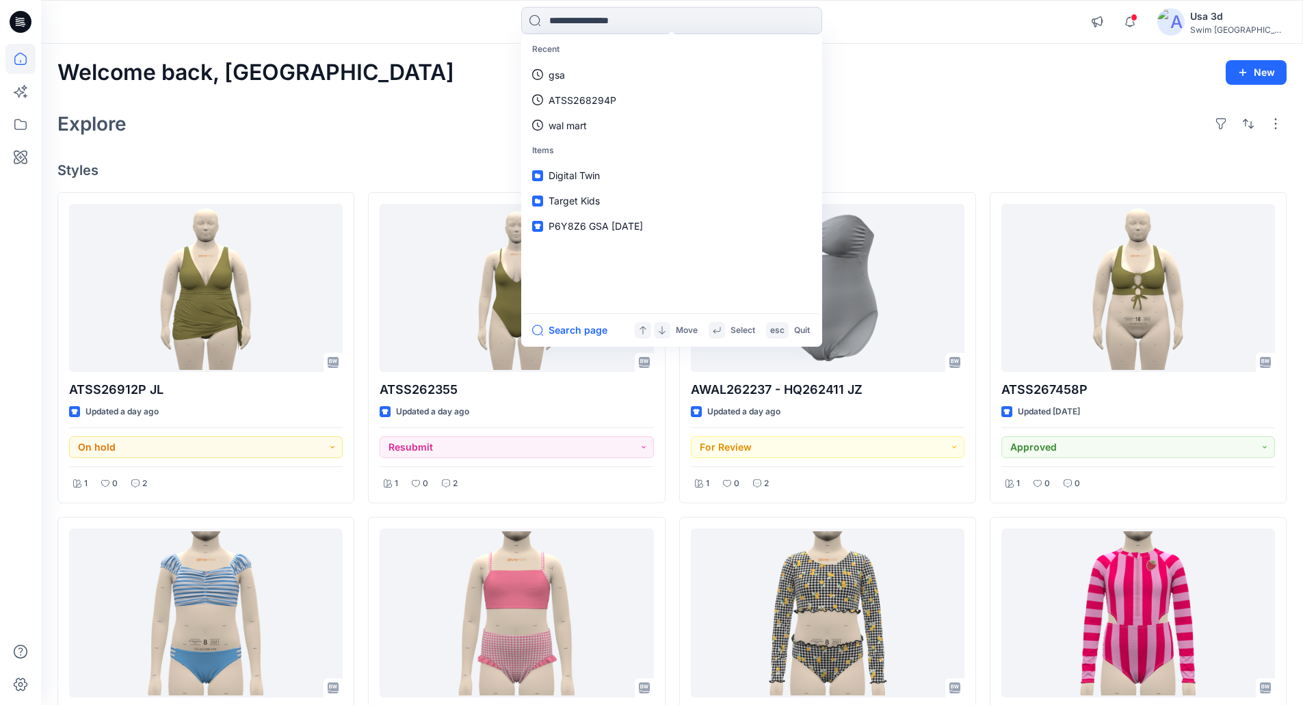
click at [372, 102] on div "Welcome back, Usa New Explore Styles ATSS26912P JL Updated a day ago On hold 1 …" at bounding box center [672, 632] width 1262 height 1177
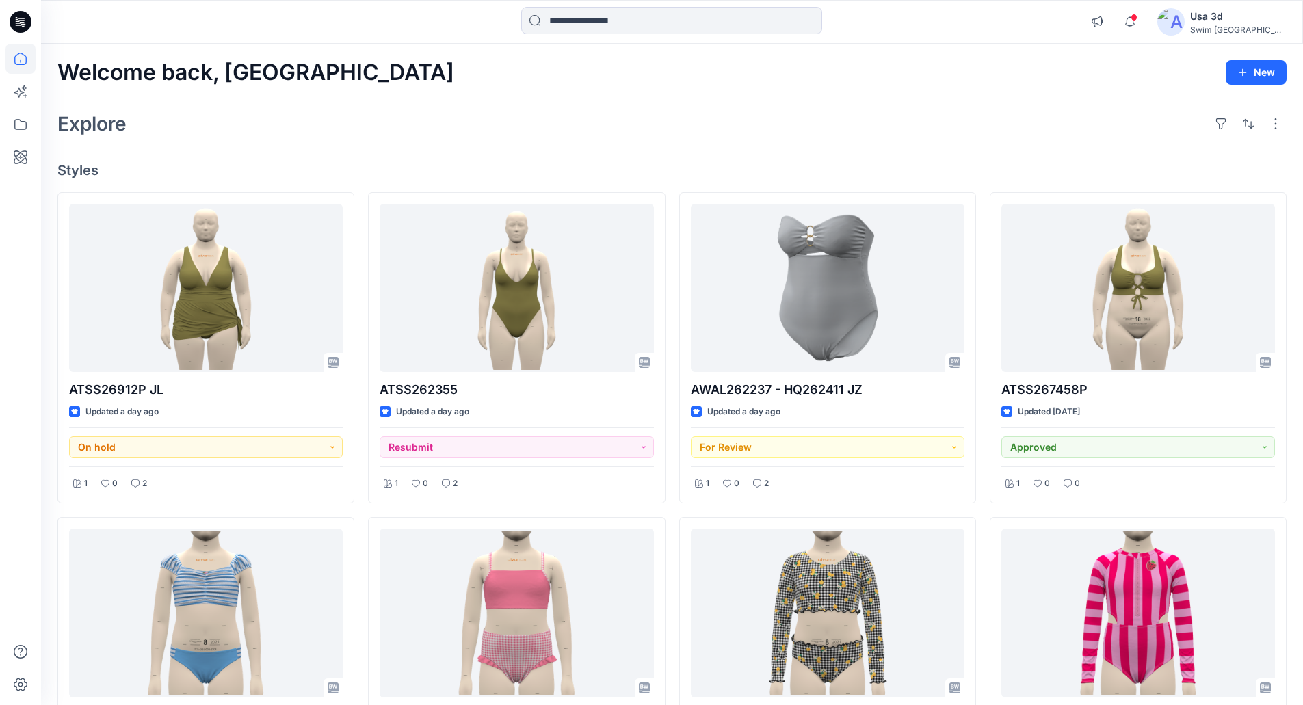
click at [289, 49] on div "Welcome back, Usa New Explore Styles ATSS26912P JL Updated a day ago On hold 1 …" at bounding box center [672, 632] width 1262 height 1177
click at [22, 24] on icon at bounding box center [23, 24] width 5 height 1
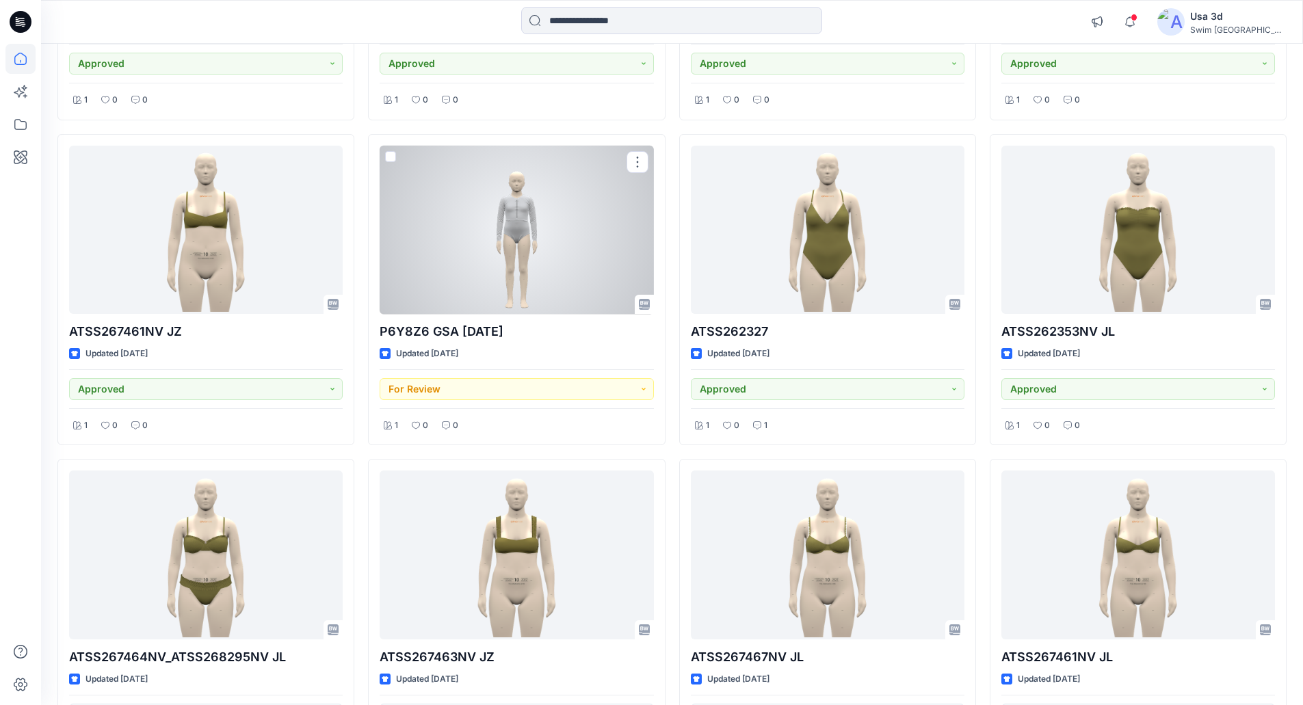
scroll to position [1404, 0]
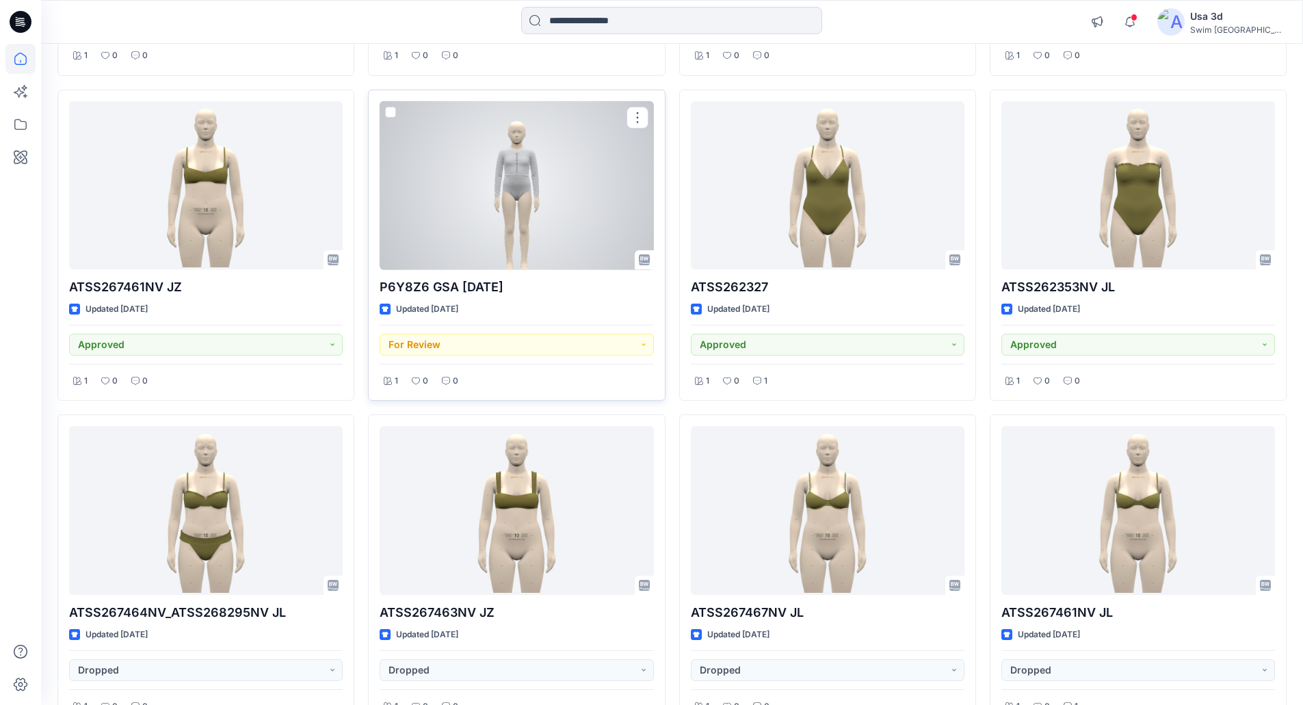
click at [549, 224] on div at bounding box center [517, 185] width 274 height 169
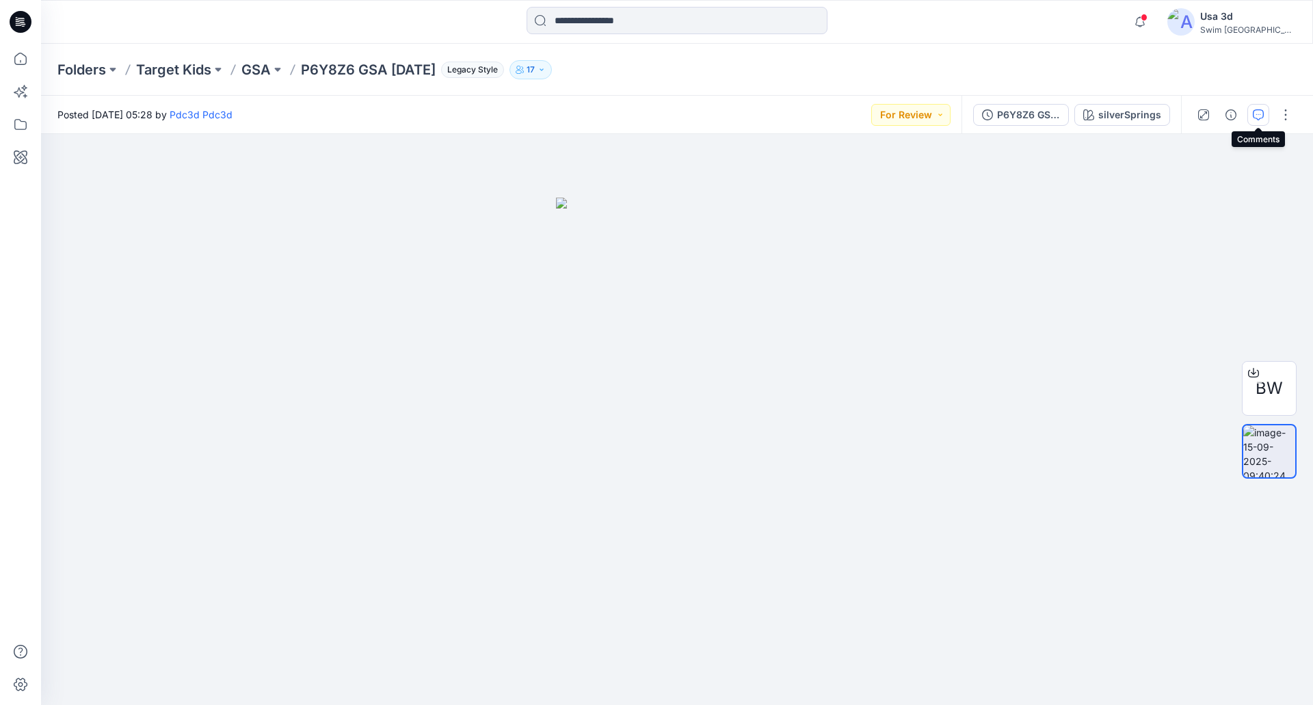
click at [1265, 120] on button "button" at bounding box center [1259, 115] width 22 height 22
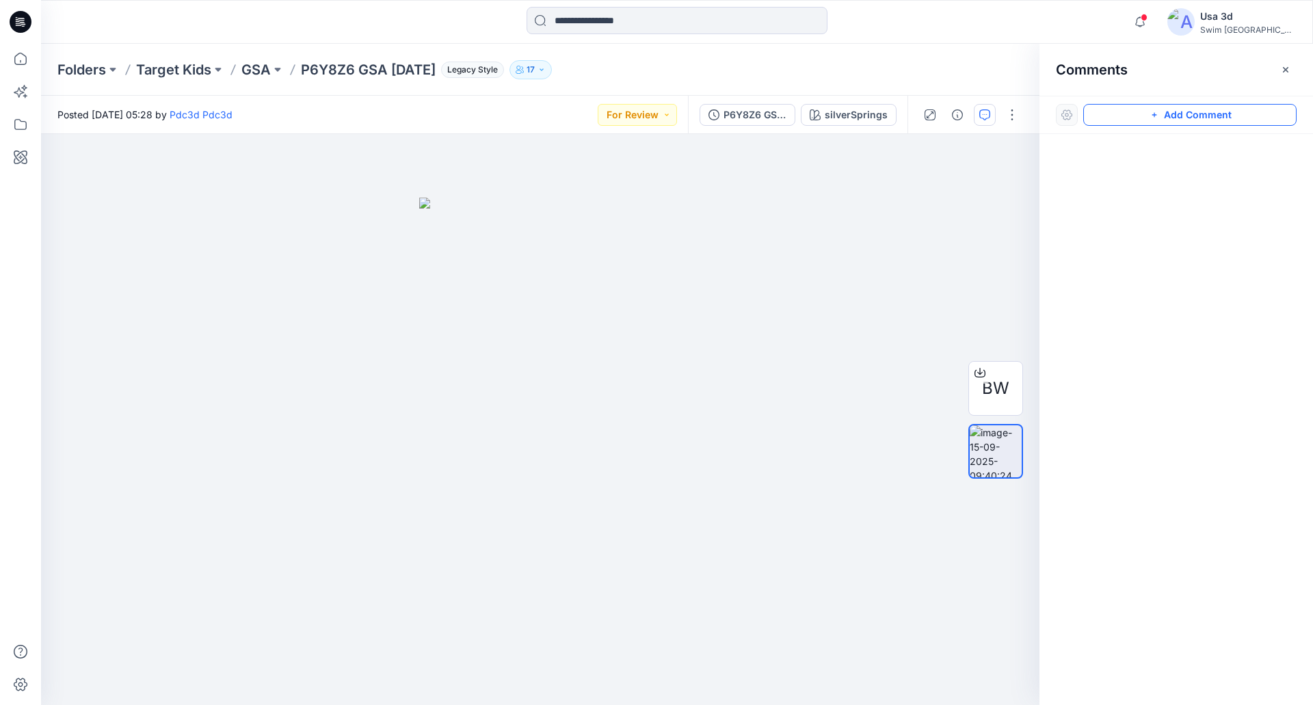
click at [1136, 121] on button "Add Comment" at bounding box center [1190, 115] width 213 height 22
click at [92, 173] on div "1" at bounding box center [540, 419] width 999 height 571
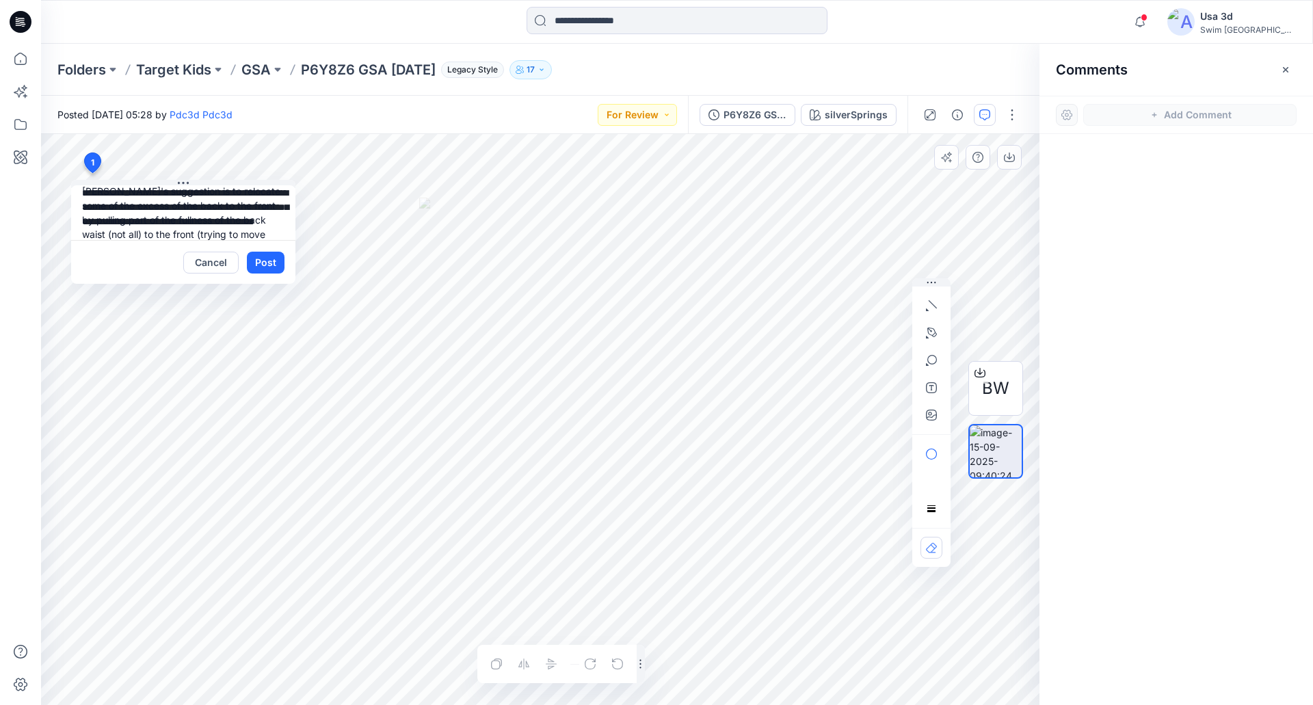
scroll to position [113, 0]
type textarea "**********"
click at [937, 416] on icon "button" at bounding box center [931, 415] width 11 height 11
type input"] "**********"
click at [934, 416] on icon "button" at bounding box center [931, 415] width 11 height 11
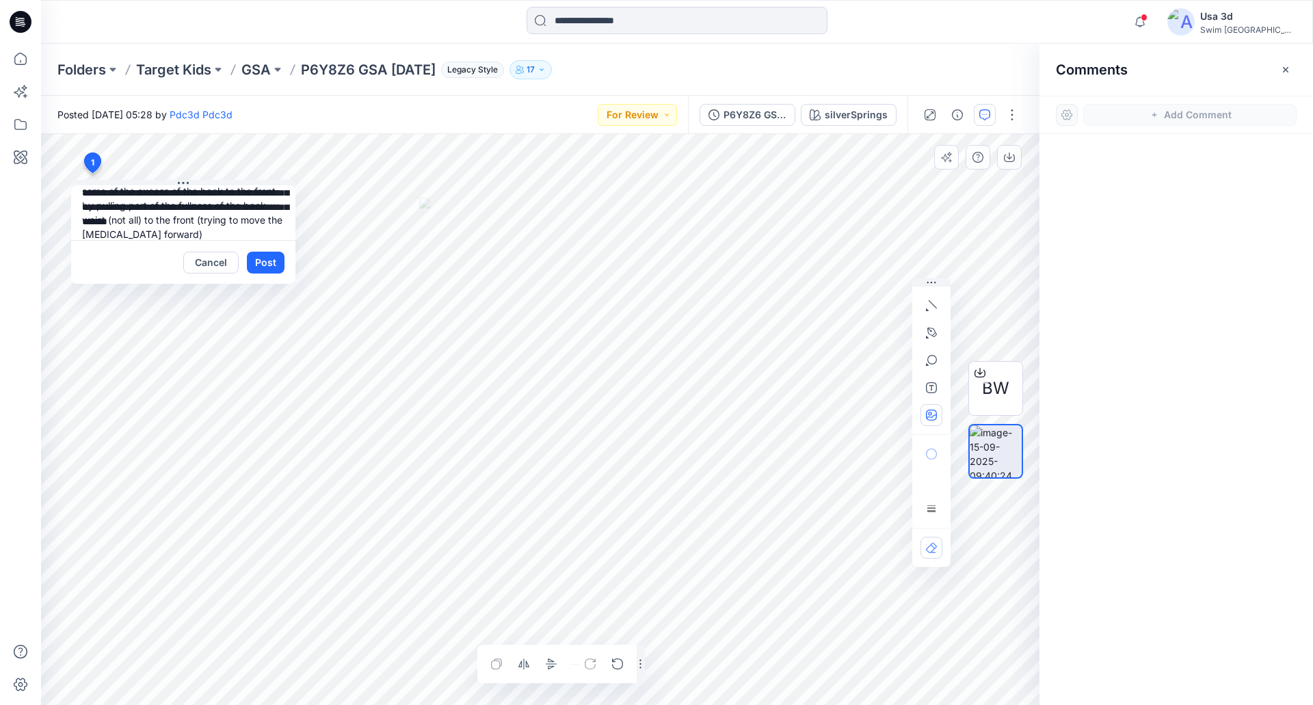
type input"] "**********"
click at [506, 663] on div "Layer 1" at bounding box center [540, 419] width 999 height 571
click at [185, 237] on textarea "**********" at bounding box center [183, 212] width 224 height 55
type textarea "**********"
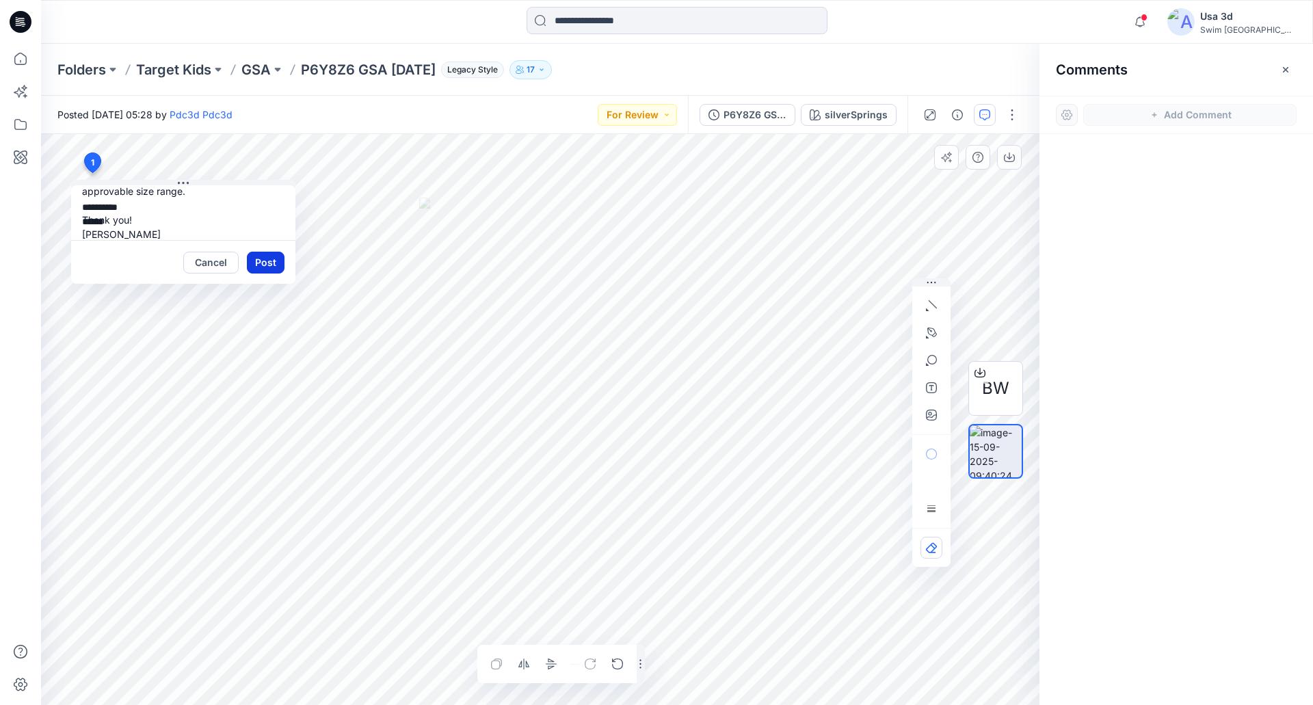
click at [273, 263] on button "Post" at bounding box center [266, 263] width 38 height 22
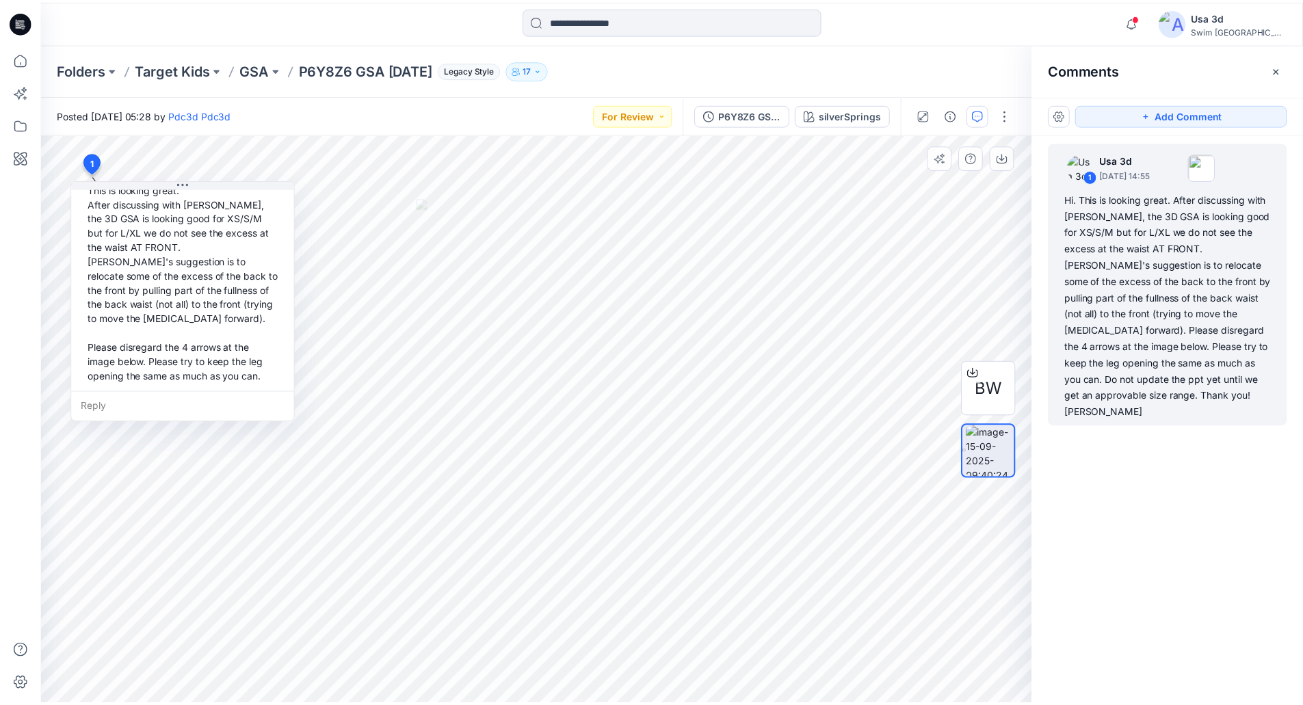
scroll to position [0, 0]
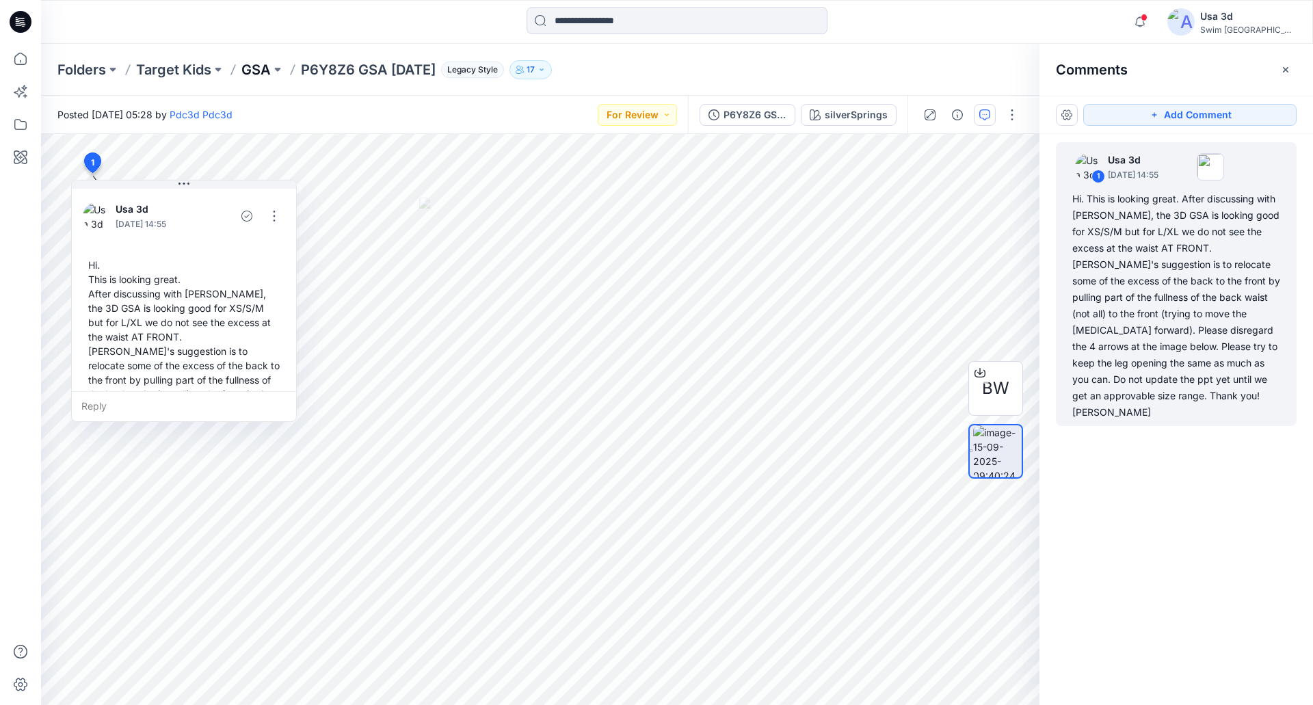
click at [261, 66] on p "GSA" at bounding box center [255, 69] width 29 height 19
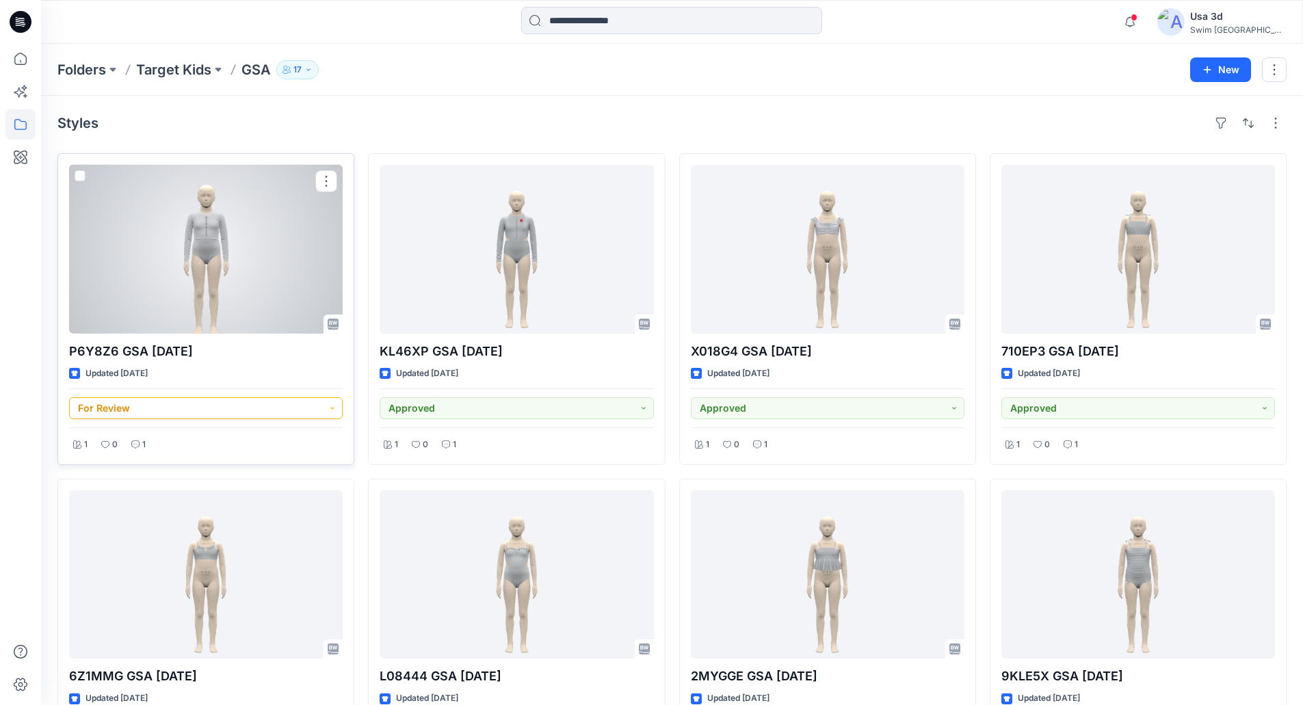
click at [194, 401] on button "For Review" at bounding box center [206, 408] width 274 height 22
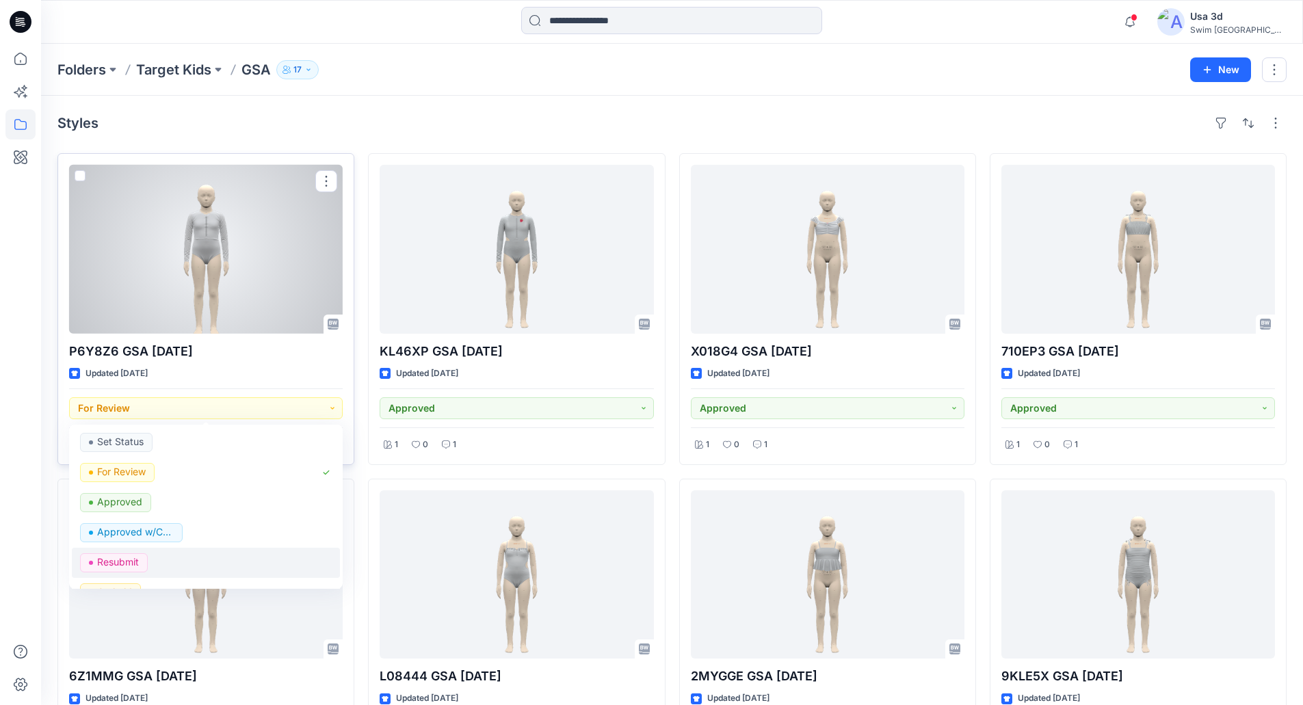
click at [125, 557] on p "Resubmit" at bounding box center [118, 562] width 42 height 18
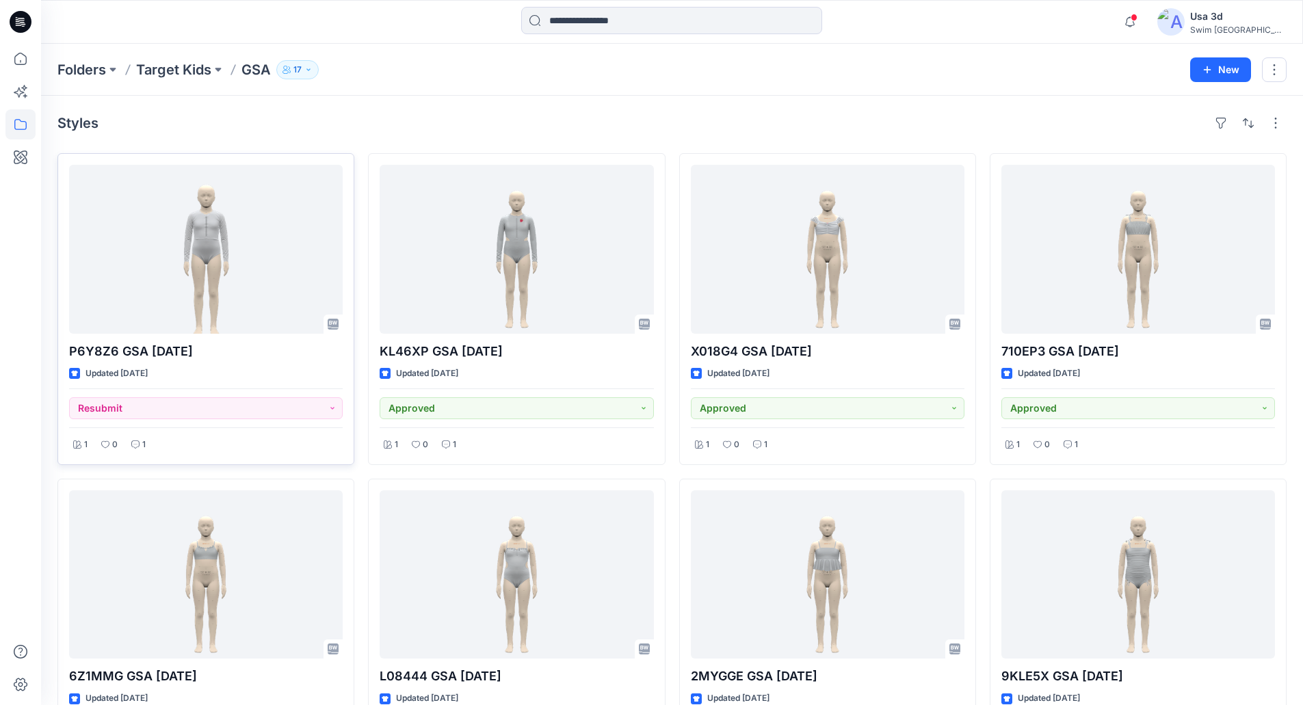
click at [14, 18] on icon at bounding box center [21, 22] width 22 height 22
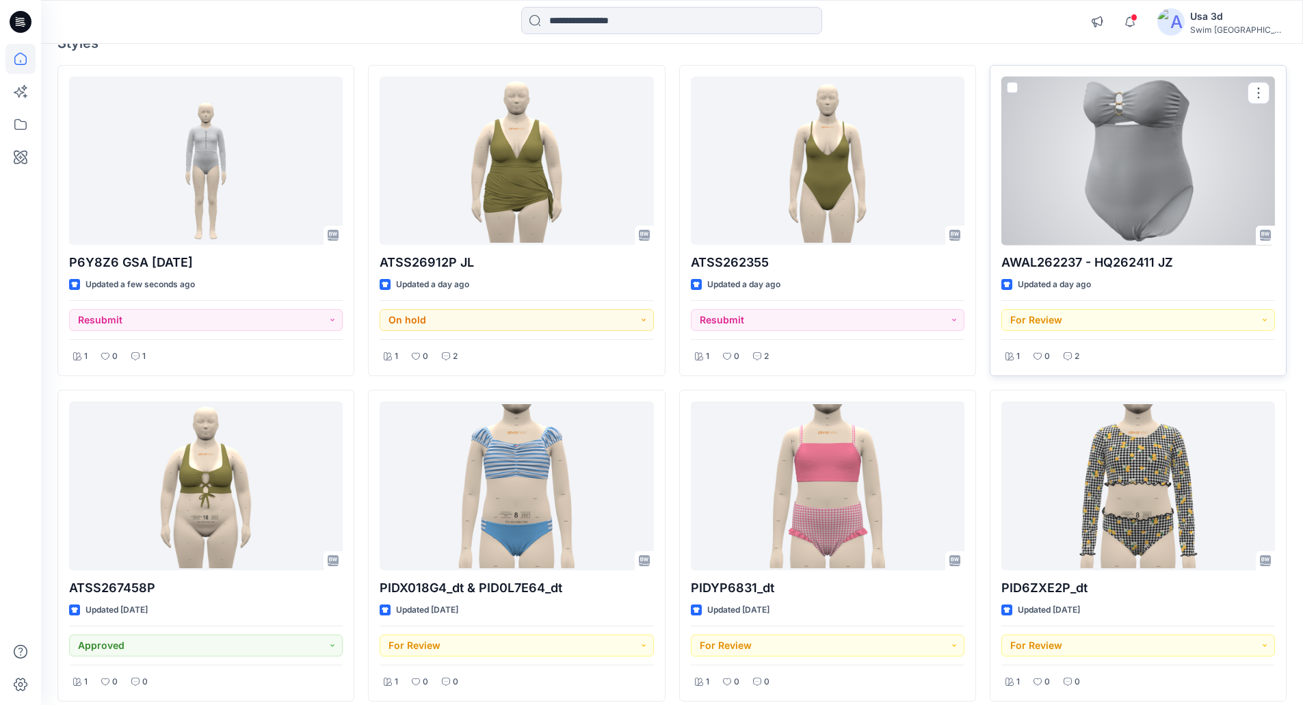
scroll to position [137, 0]
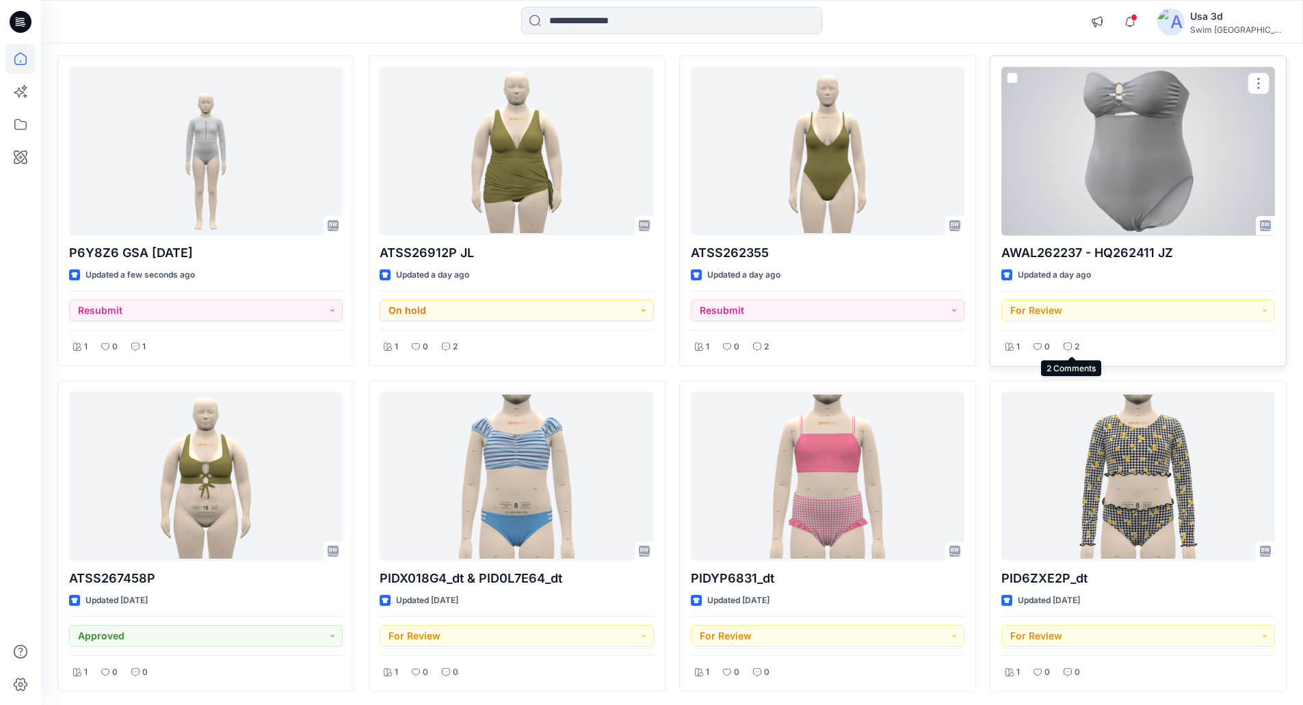
click at [1078, 348] on p "2" at bounding box center [1077, 347] width 5 height 14
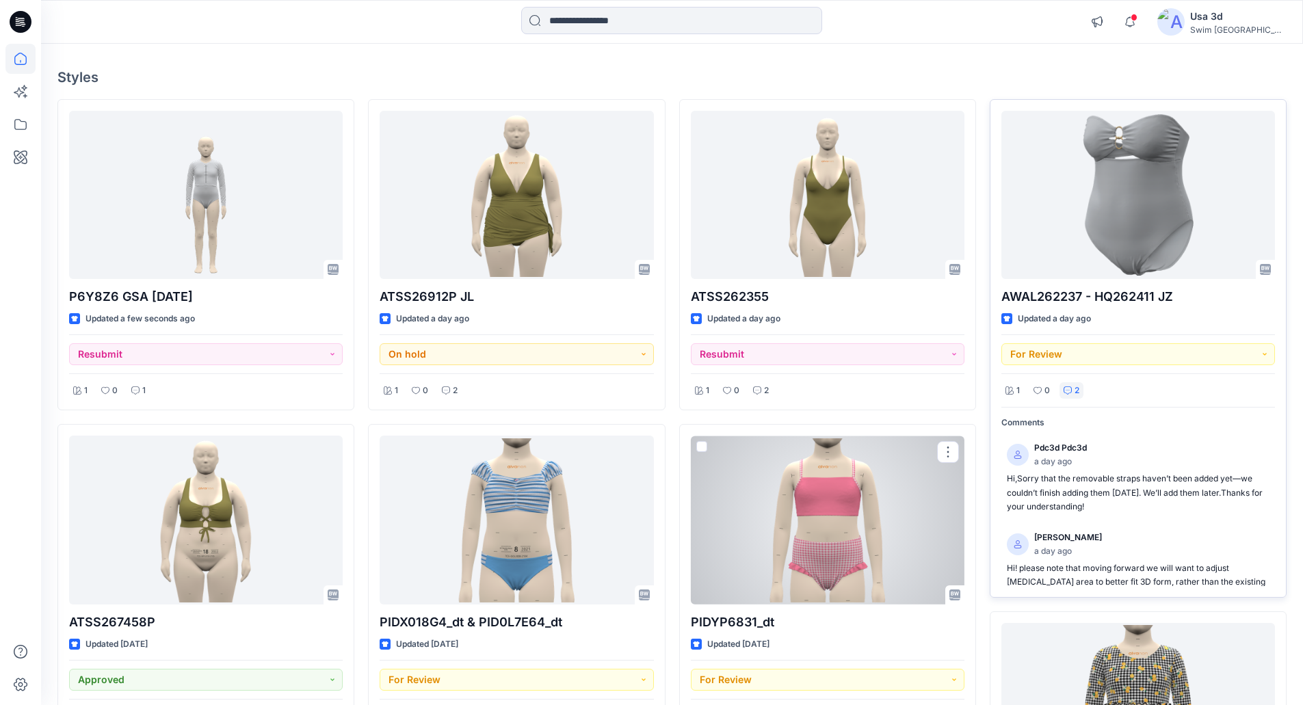
scroll to position [68, 0]
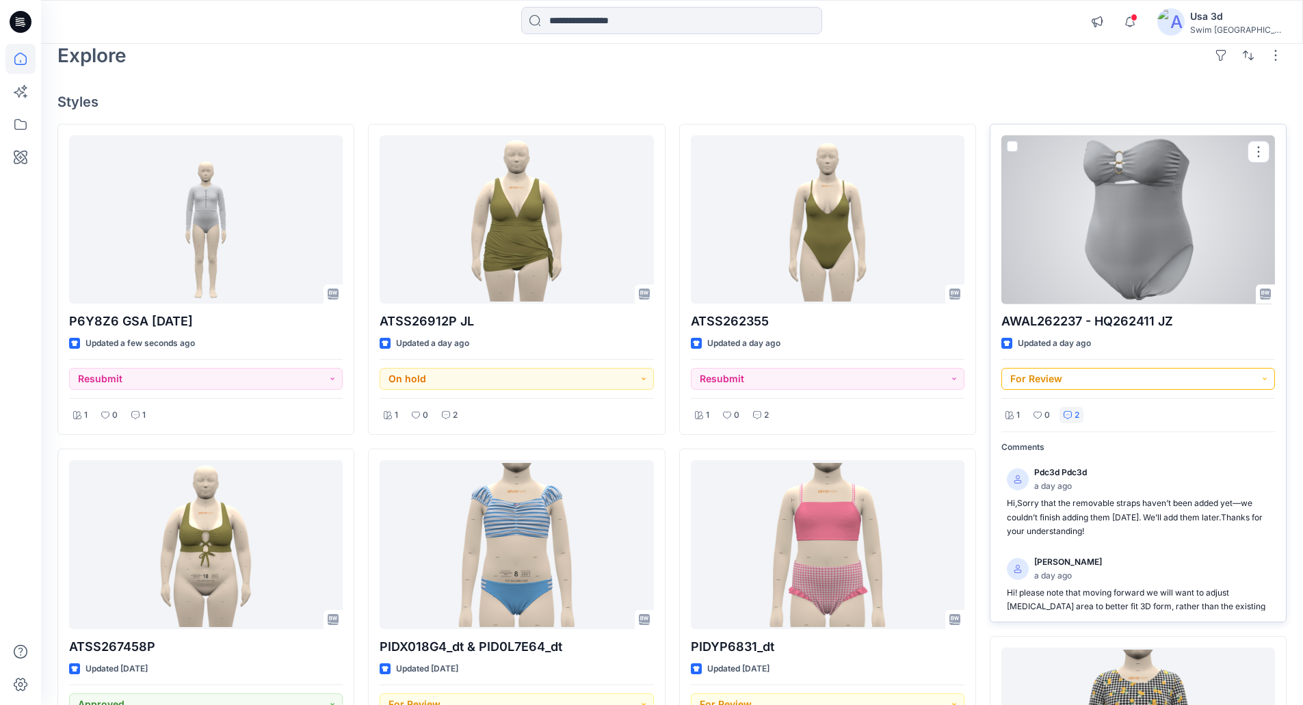
click at [1038, 379] on button "For Review" at bounding box center [1138, 379] width 274 height 22
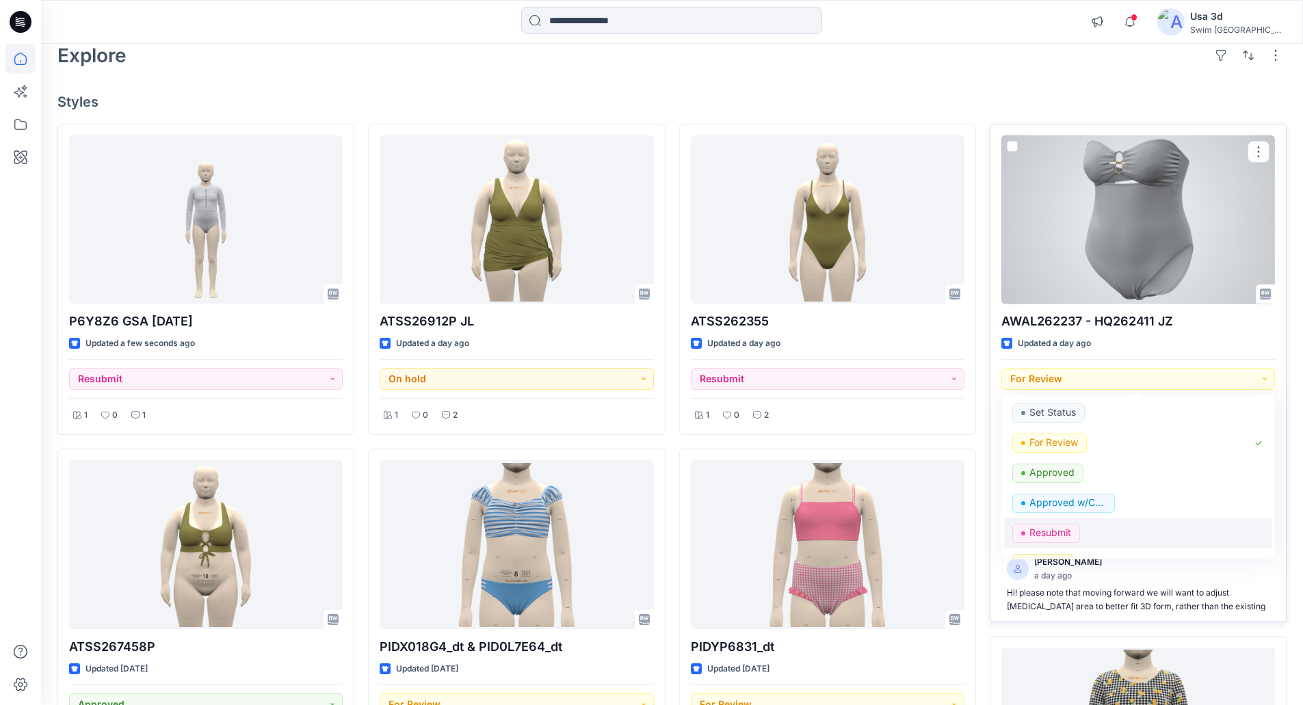
click at [1032, 526] on p "Resubmit" at bounding box center [1051, 533] width 42 height 18
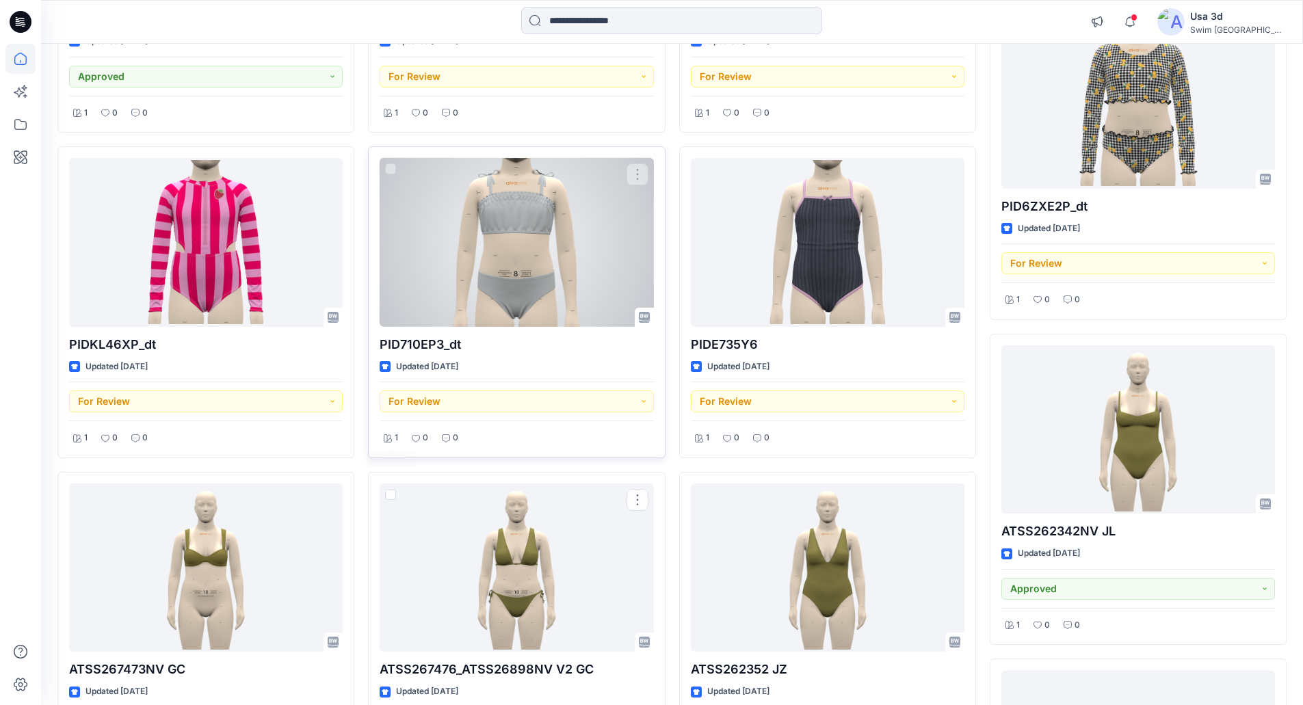
scroll to position [684, 0]
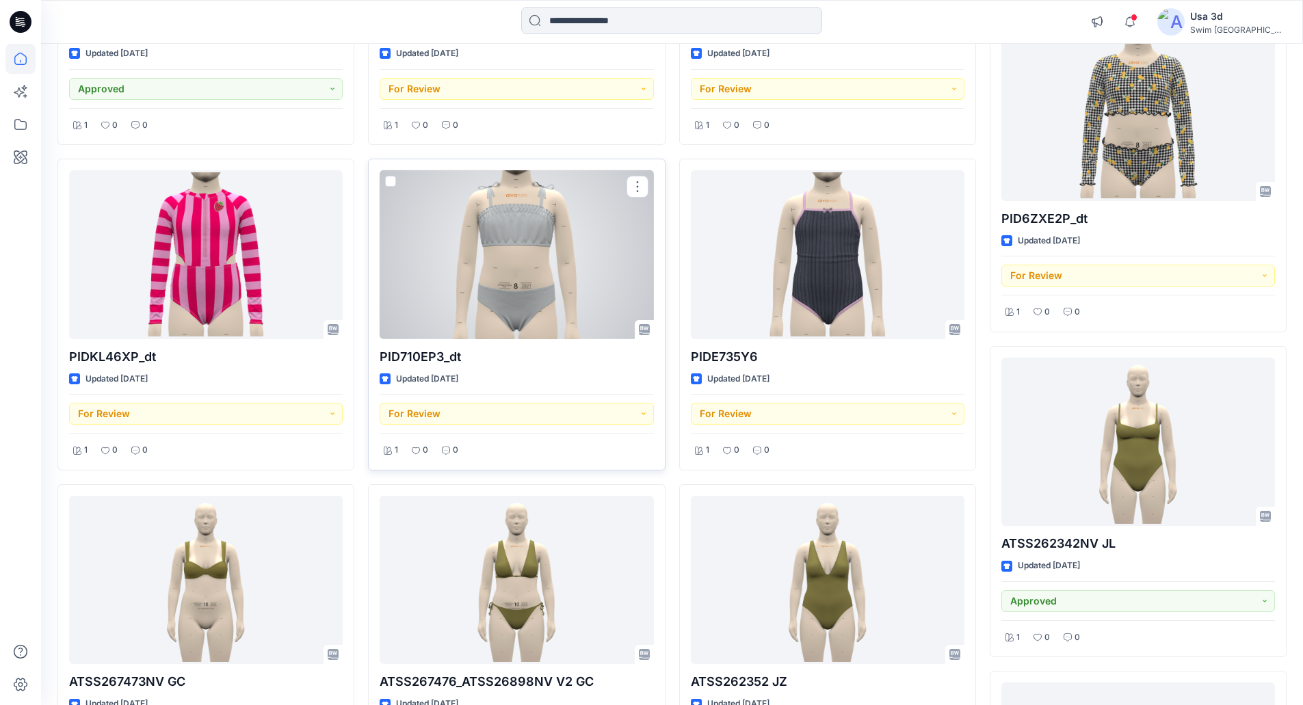
click at [527, 240] on div at bounding box center [517, 254] width 274 height 169
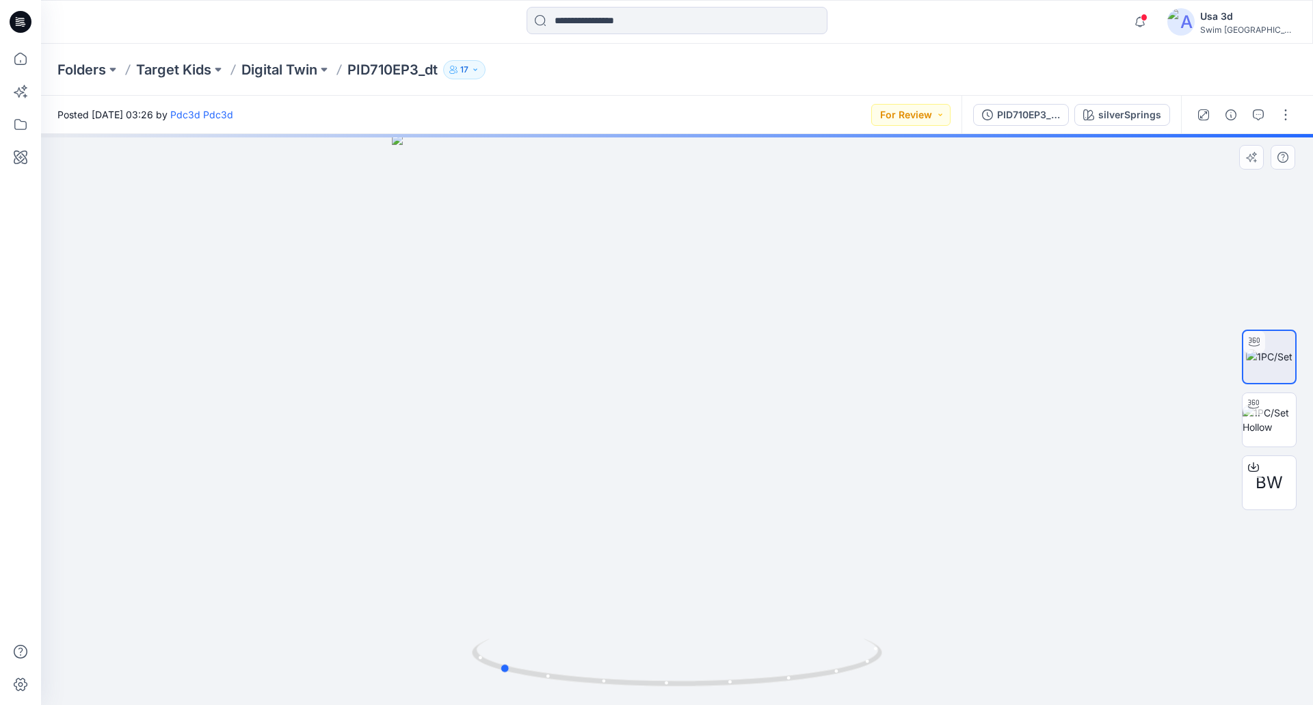
drag, startPoint x: 645, startPoint y: 281, endPoint x: 468, endPoint y: 273, distance: 177.4
click at [468, 273] on div at bounding box center [677, 419] width 1272 height 571
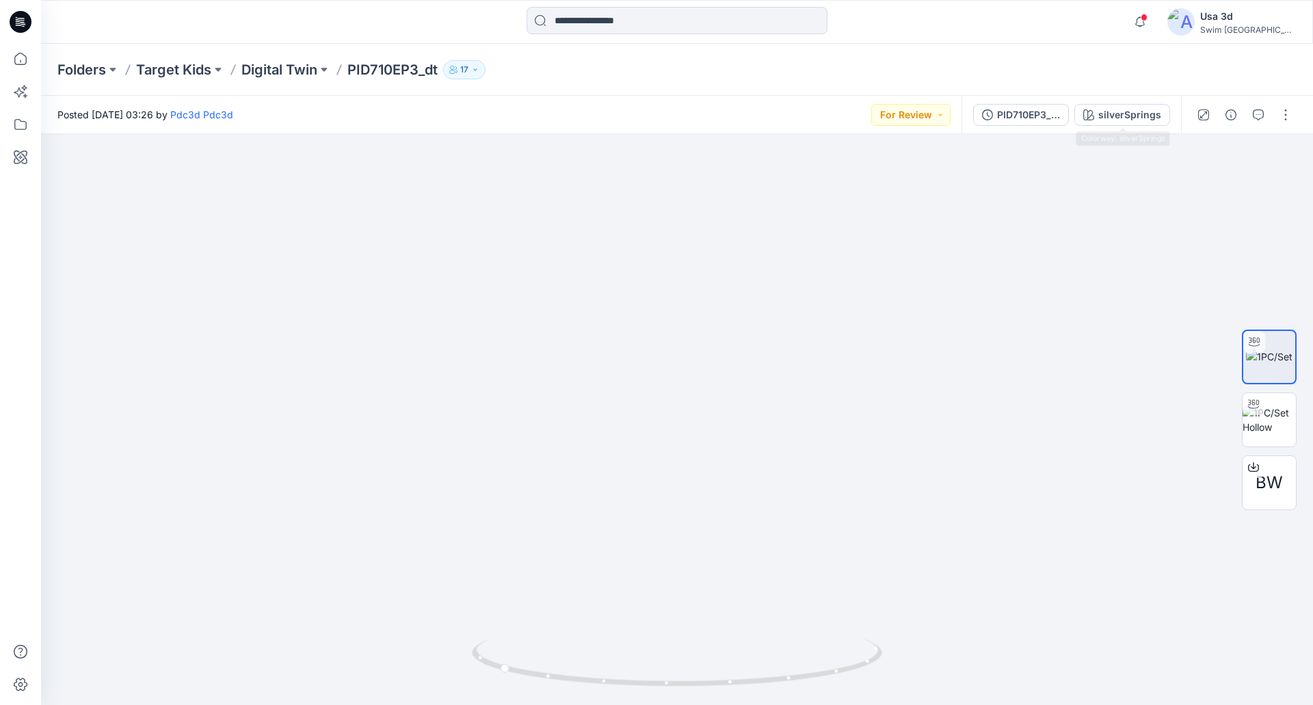
click at [1075, 106] on div "PID710EP3_dt_allsizes silverSprings" at bounding box center [1072, 115] width 220 height 38
click at [1035, 111] on div "PID710EP3_dt_allsizes" at bounding box center [1028, 114] width 63 height 15
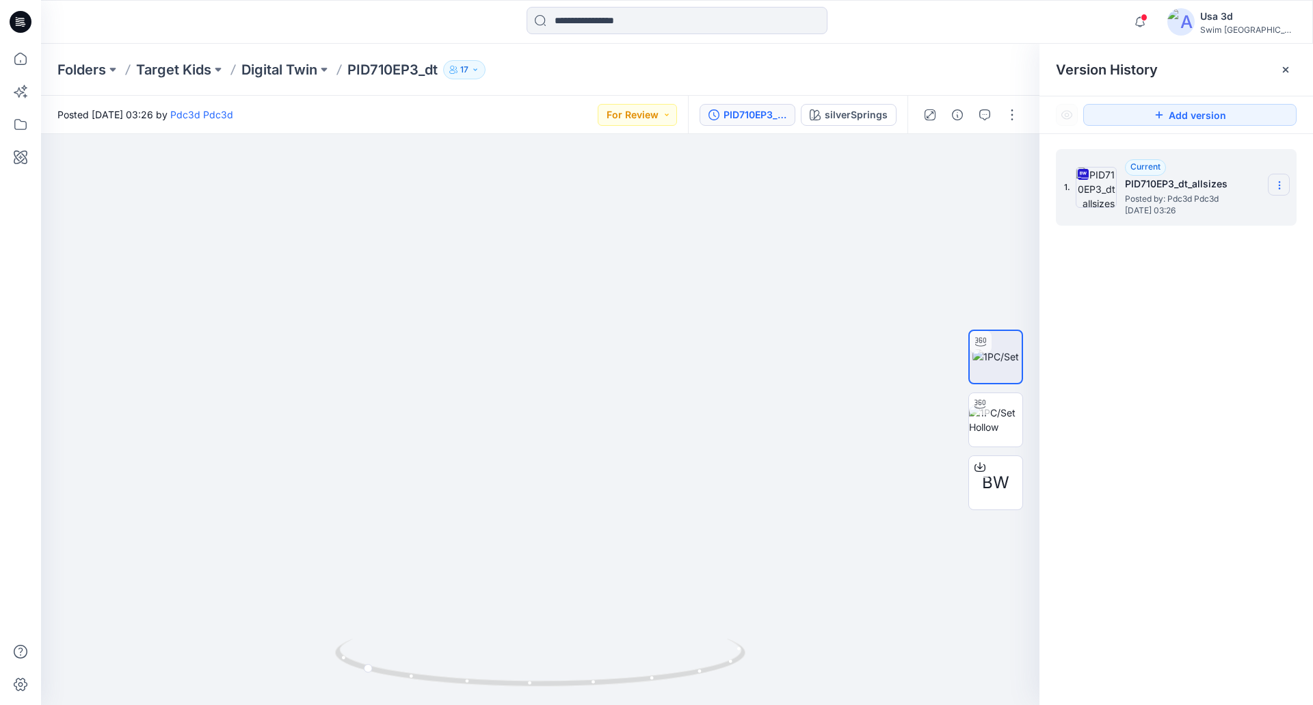
click at [1283, 180] on icon at bounding box center [1279, 185] width 11 height 11
click at [1075, 317] on div "1. Current PID710EP3_dt_allsizes Posted by: Pdc3d Pdc3d Thursday, September 18,…" at bounding box center [1177, 429] width 274 height 591
drag, startPoint x: 572, startPoint y: 300, endPoint x: 785, endPoint y: 284, distance: 213.4
click at [785, 284] on div at bounding box center [540, 419] width 999 height 571
drag, startPoint x: 503, startPoint y: 235, endPoint x: 501, endPoint y: 438, distance: 203.9
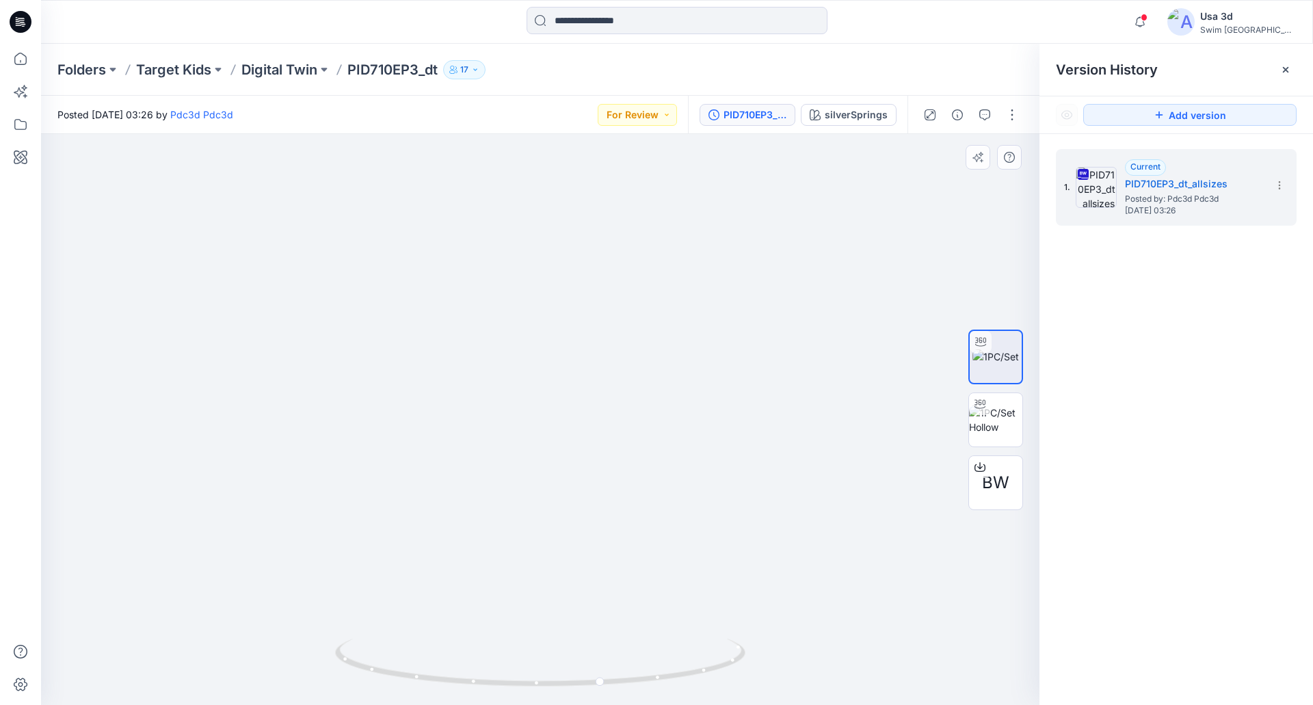
click at [501, 438] on img at bounding box center [538, 331] width 1334 height 750
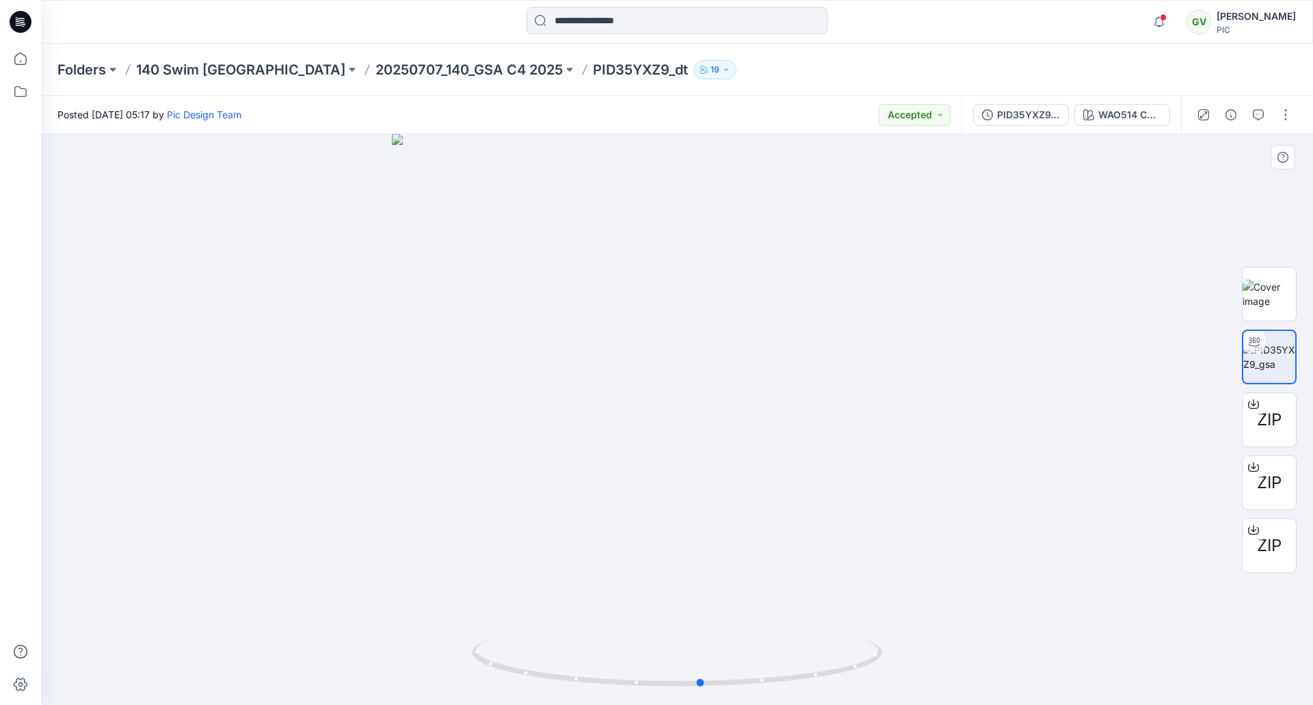
drag, startPoint x: 615, startPoint y: 462, endPoint x: 794, endPoint y: 462, distance: 178.5
click at [794, 462] on div at bounding box center [677, 419] width 1272 height 571
click at [1168, 18] on icon "button" at bounding box center [1160, 21] width 26 height 27
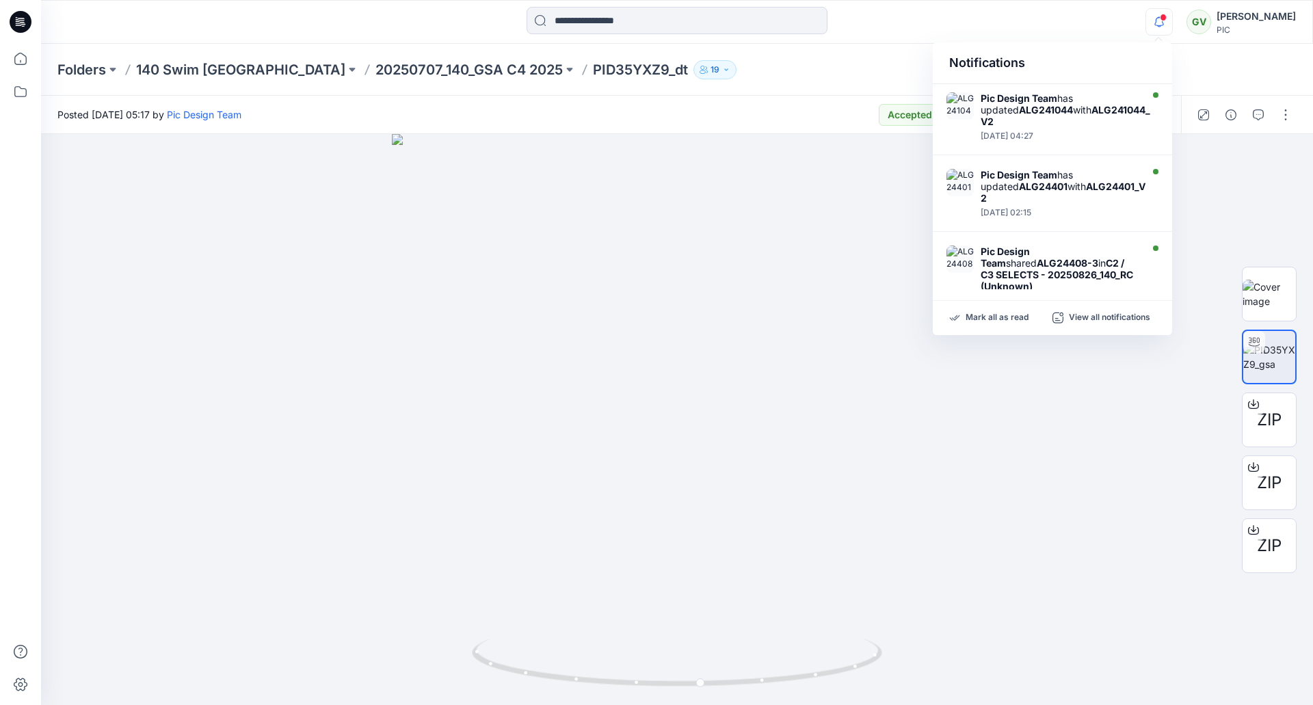
click at [1168, 18] on icon "button" at bounding box center [1160, 21] width 26 height 27
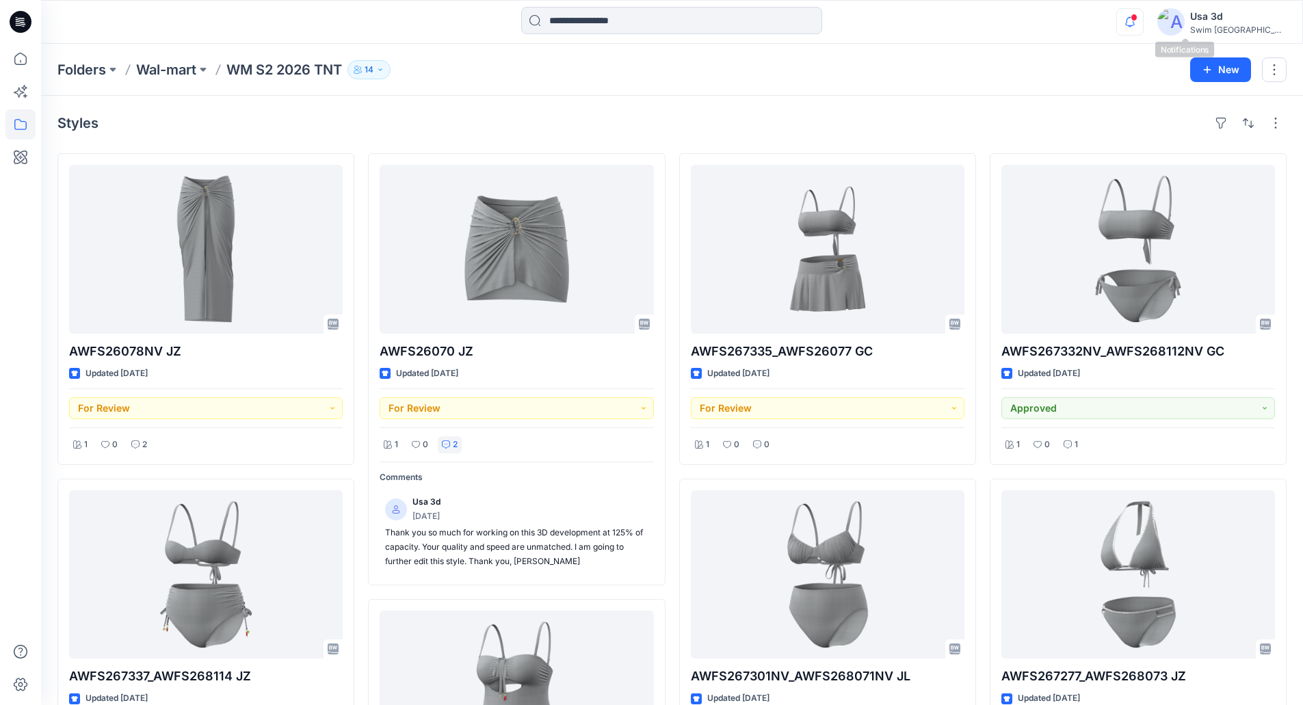
click at [1143, 22] on icon "button" at bounding box center [1130, 21] width 26 height 27
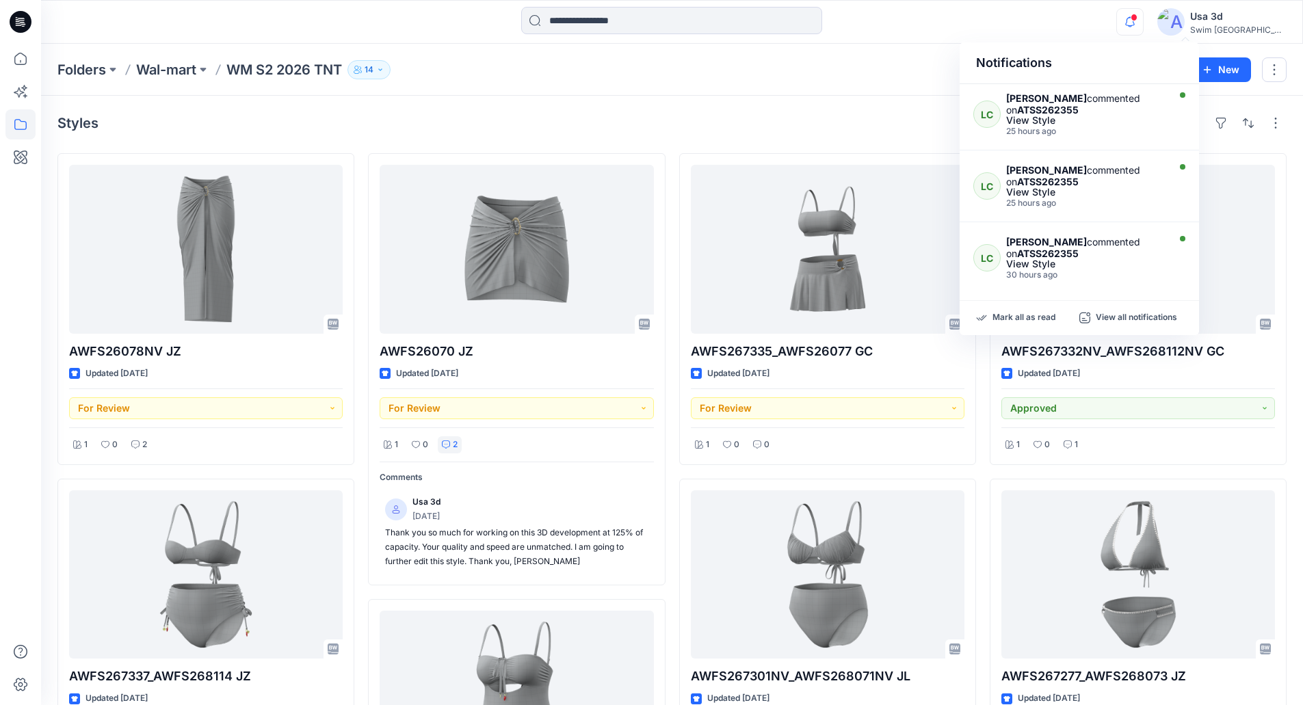
click at [1143, 22] on icon "button" at bounding box center [1130, 21] width 26 height 27
